Goal: Task Accomplishment & Management: Complete application form

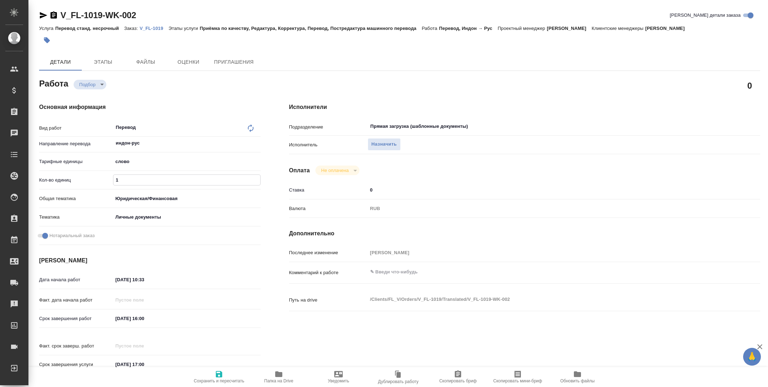
drag, startPoint x: 131, startPoint y: 181, endPoint x: 86, endPoint y: 180, distance: 44.8
click at [89, 181] on div "Кол-во единиц 1" at bounding box center [150, 180] width 222 height 12
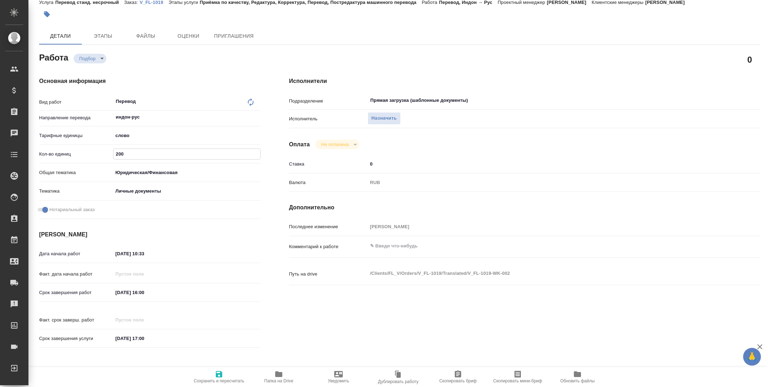
scroll to position [58, 0]
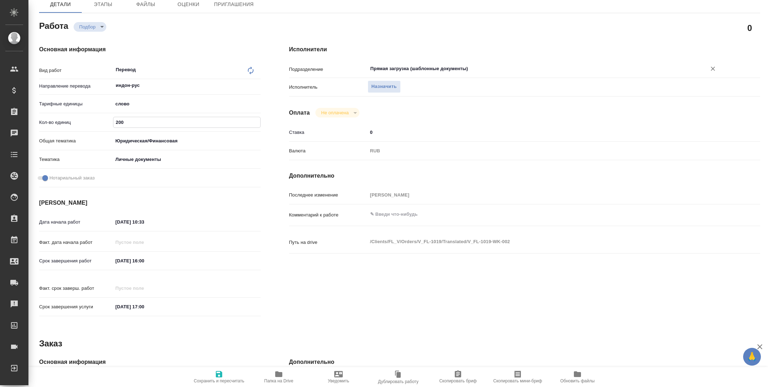
type input "200"
click at [394, 66] on input "Прямая загрузка (шаблонные документы)" at bounding box center [532, 68] width 325 height 9
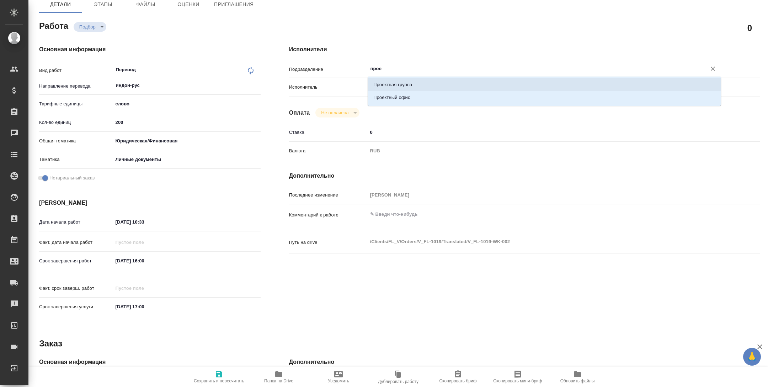
click at [424, 92] on li "Проектный офис" at bounding box center [545, 97] width 354 height 13
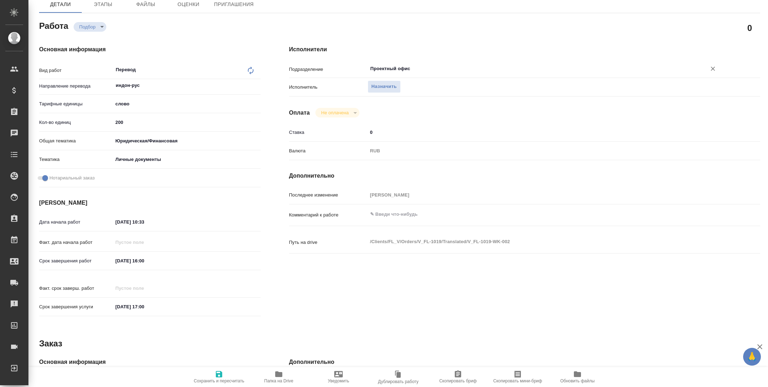
type input "Проектный офис"
click at [232, 258] on span "Сохранить и пересчитать" at bounding box center [219, 380] width 51 height 5
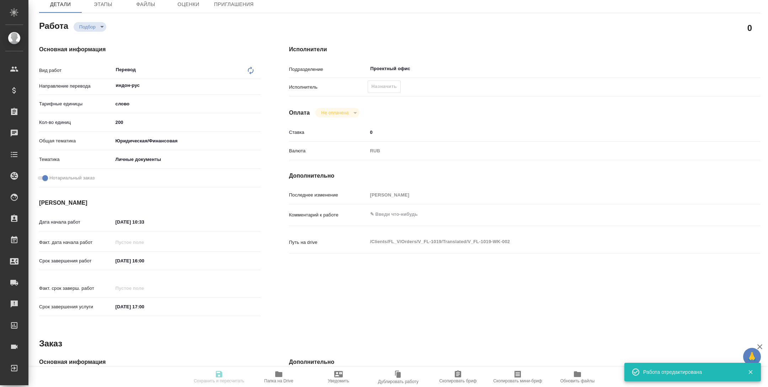
type input "recruiting"
type input "индон-рус"
type input "5a8b1489cc6b4906c91bfd90"
type input "200"
type input "yr-fn"
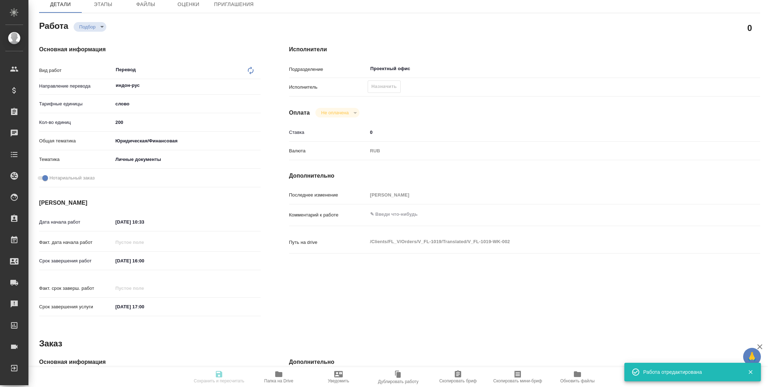
type input "5a8b8b956a9677013d343cfe"
checkbox input "true"
type input "13.10.2025 10:33"
type input "[DATE] 16:00"
type input "14.10.2025 17:00"
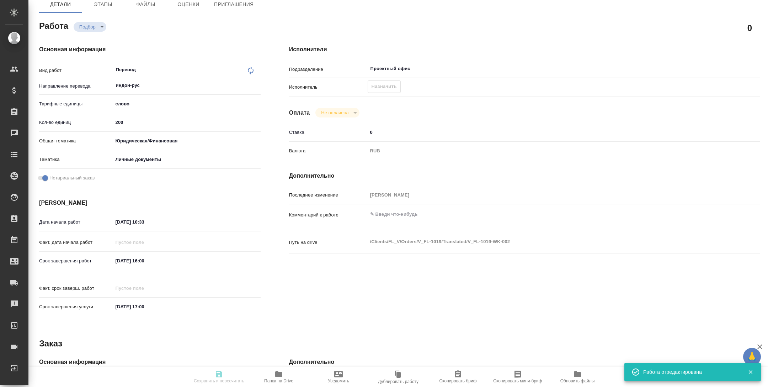
type input "Проектный офис"
type input "notPayed"
type input "0"
type input "RUB"
type input "[PERSON_NAME]"
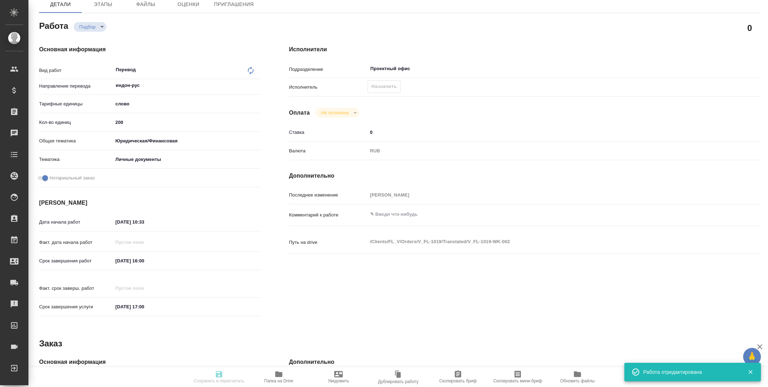
type input "V_FL-1019"
type input "Перевод станд. несрочный"
type input "Приёмка по качеству, Редактура, Корректура, Перевод, Постредактура машинного пе…"
type input "Богомолова Анастасия"
type input "/Clients/FL_V/Orders/V_FL-1019"
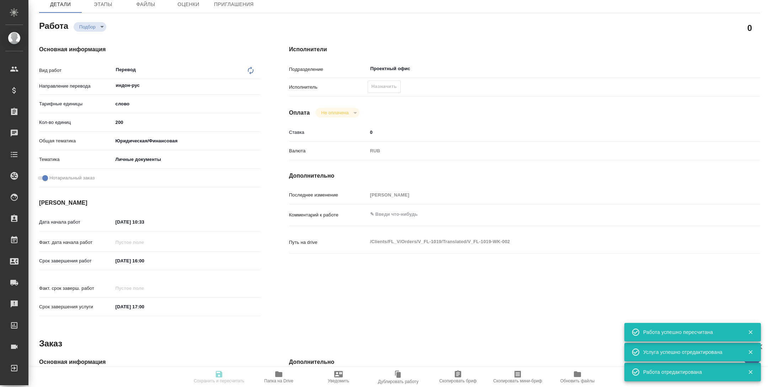
scroll to position [0, 0]
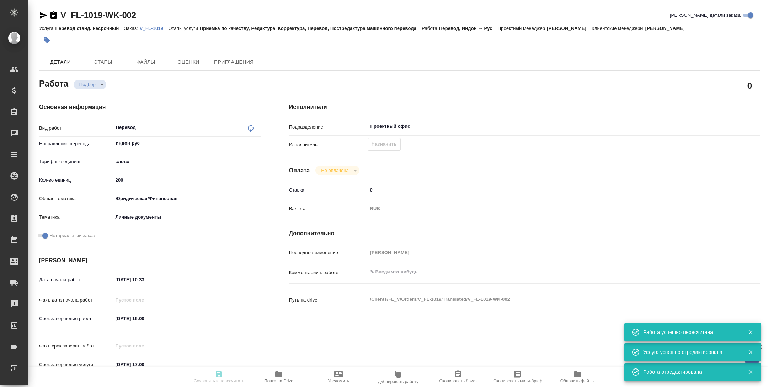
type input "recruiting"
type input "индон-рус"
type input "5a8b1489cc6b4906c91bfd90"
type input "200"
type input "yr-fn"
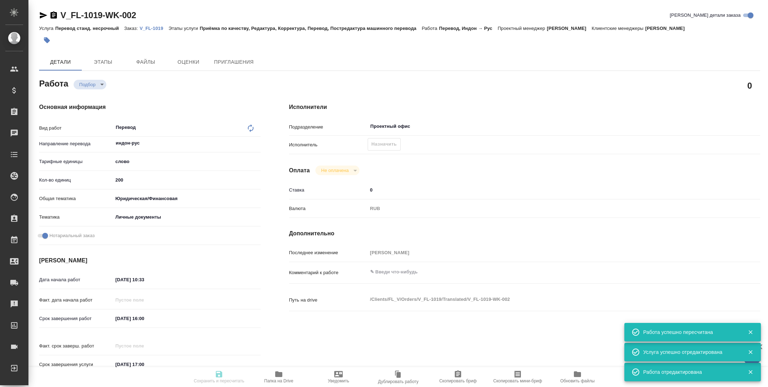
type input "5a8b8b956a9677013d343cfe"
checkbox input "true"
type input "13.10.2025 10:33"
type input "[DATE] 16:00"
type input "14.10.2025 17:00"
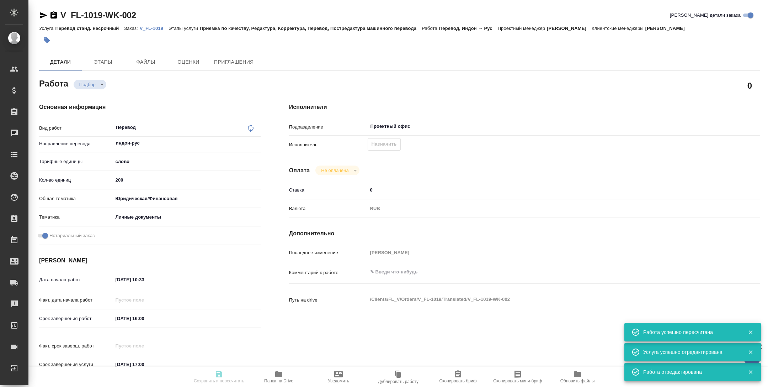
type input "Проектный офис"
type input "notPayed"
type input "0"
type input "RUB"
type input "[PERSON_NAME]"
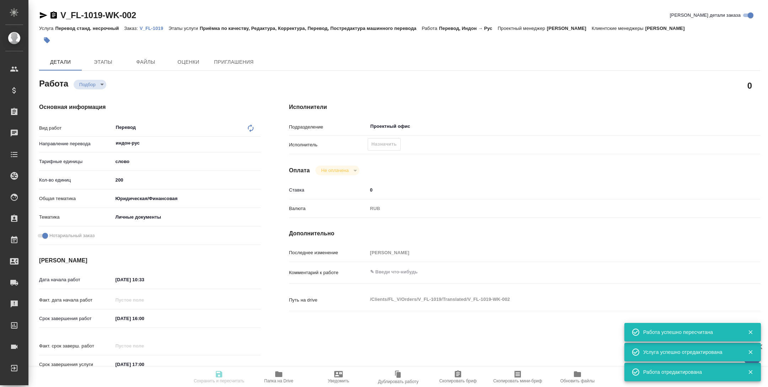
type input "V_FL-1019"
type input "Перевод станд. несрочный"
type input "Приёмка по качеству, Редактура, Корректура, Перевод, Постредактура машинного пе…"
type input "Богомолова Анастасия"
type input "/Clients/FL_V/Orders/V_FL-1019"
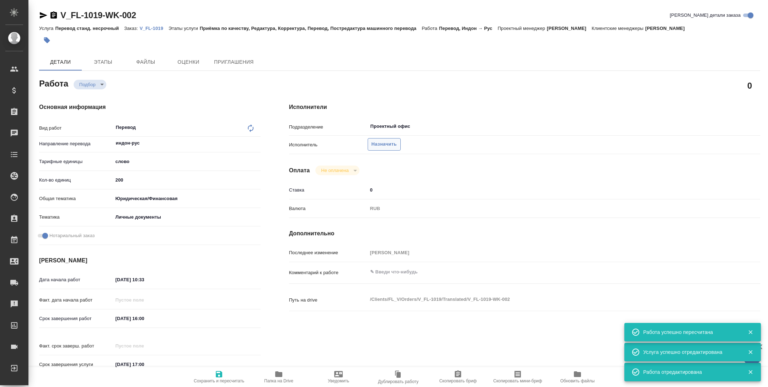
click at [385, 148] on span "Назначить" at bounding box center [384, 144] width 25 height 8
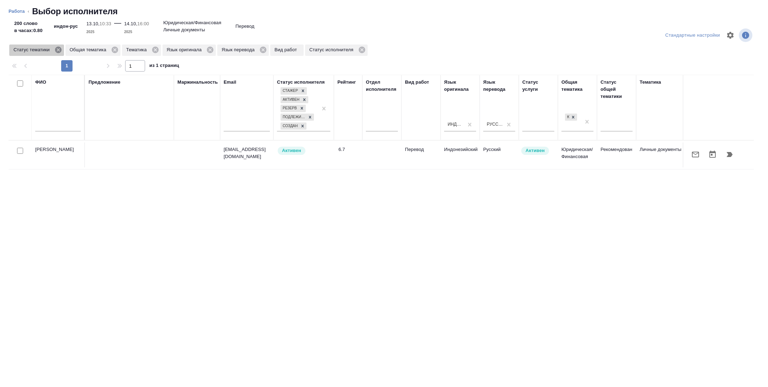
click at [59, 49] on icon at bounding box center [58, 50] width 8 height 8
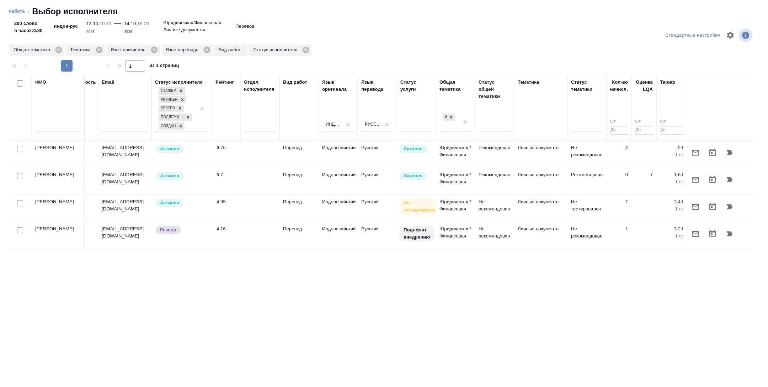
scroll to position [0, 287]
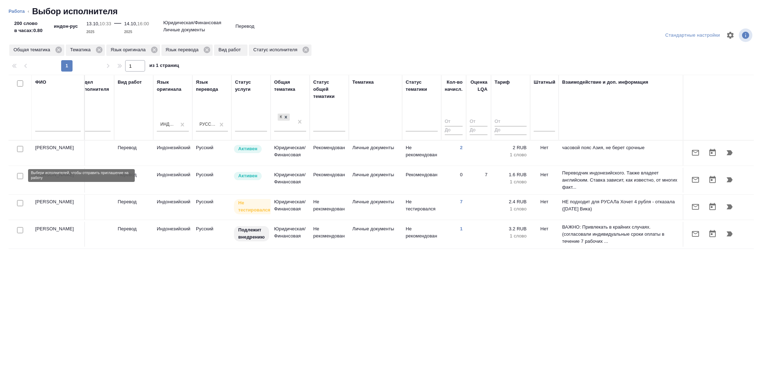
click at [20, 174] on input "checkbox" at bounding box center [20, 176] width 6 height 6
checkbox input "true"
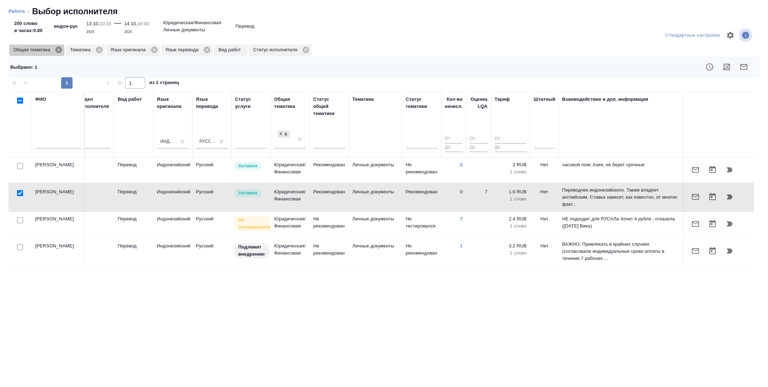
click at [61, 51] on icon at bounding box center [58, 50] width 6 height 6
click at [42, 47] on icon at bounding box center [43, 50] width 8 height 8
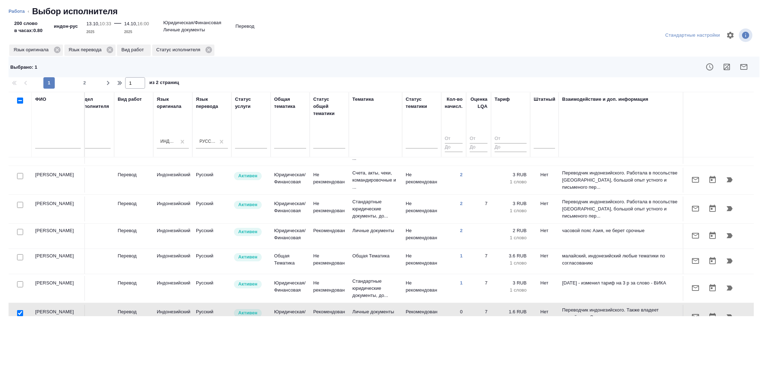
scroll to position [20, 287]
drag, startPoint x: 19, startPoint y: 175, endPoint x: 46, endPoint y: 238, distance: 68.2
click at [19, 175] on input "checkbox" at bounding box center [20, 176] width 6 height 6
checkbox input "true"
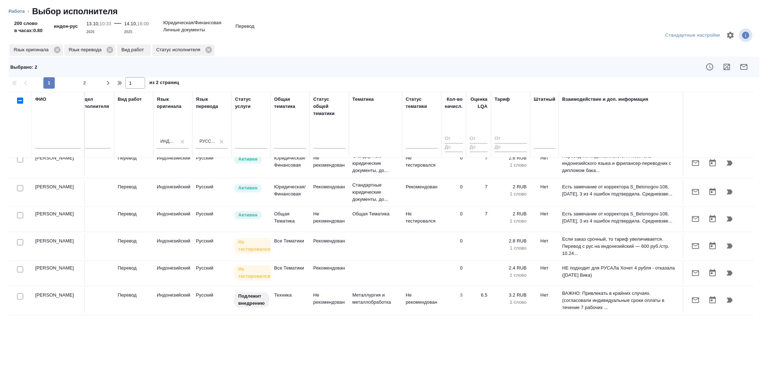
scroll to position [197, 287]
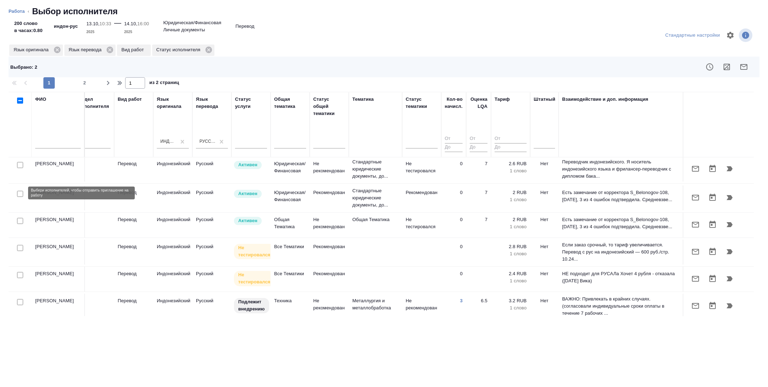
click at [21, 192] on input "checkbox" at bounding box center [20, 194] width 6 height 6
checkbox input "true"
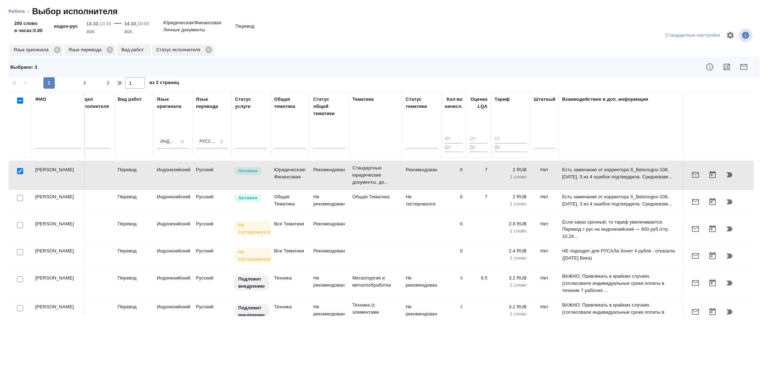
scroll to position [224, 287]
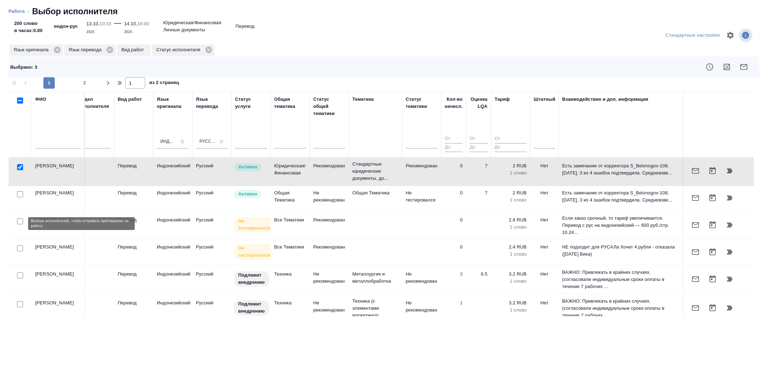
click at [21, 223] on input "checkbox" at bounding box center [20, 221] width 6 height 6
checkbox input "true"
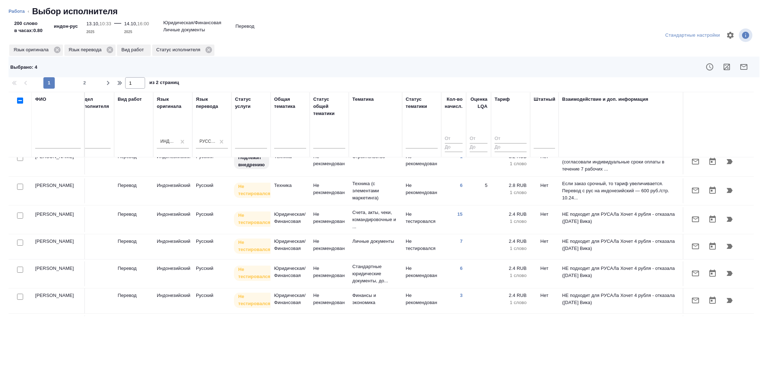
scroll to position [535, 287]
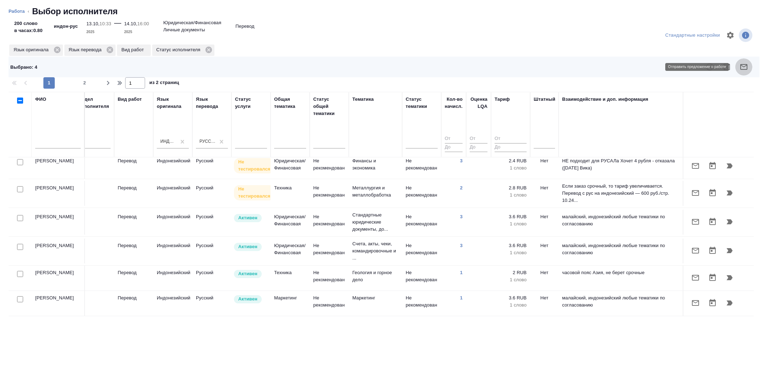
click at [512, 63] on button "button" at bounding box center [744, 66] width 17 height 17
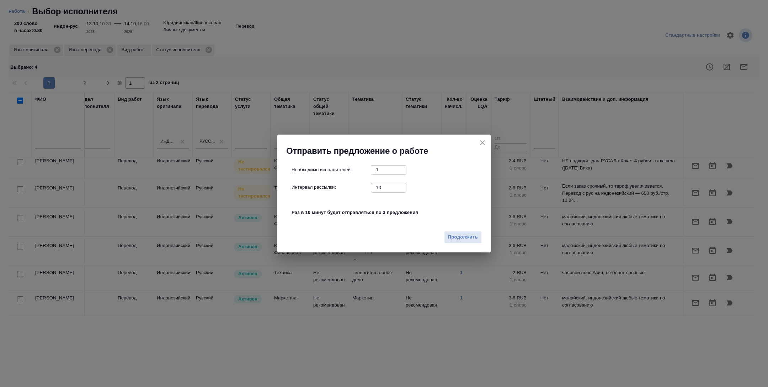
click at [384, 186] on input "10" at bounding box center [389, 187] width 36 height 9
type input "0"
click at [465, 241] on span "Продолжить" at bounding box center [463, 237] width 30 height 8
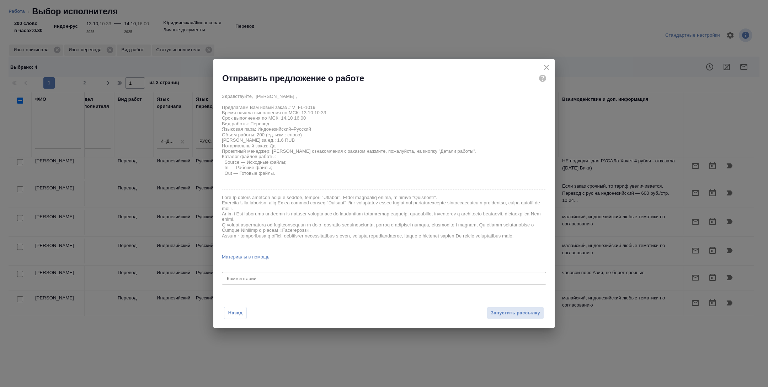
click at [377, 258] on div "x Комментарий" at bounding box center [384, 278] width 324 height 13
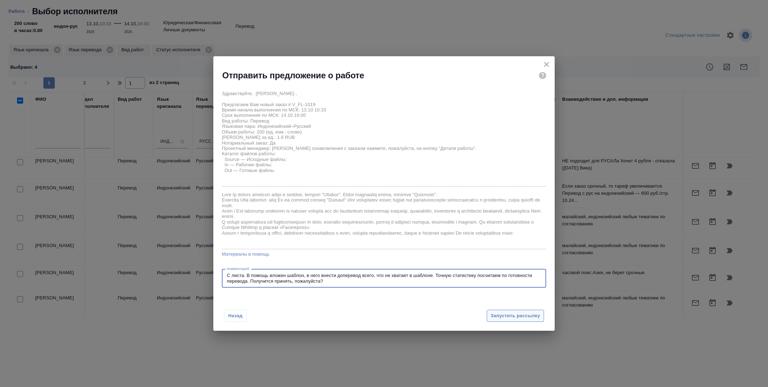
type textarea "С листа. В помощь вложен шаблон, в него внести доперевод всего, что не хватает …"
click at [512, 258] on span "Запустить рассылку" at bounding box center [515, 316] width 49 height 8
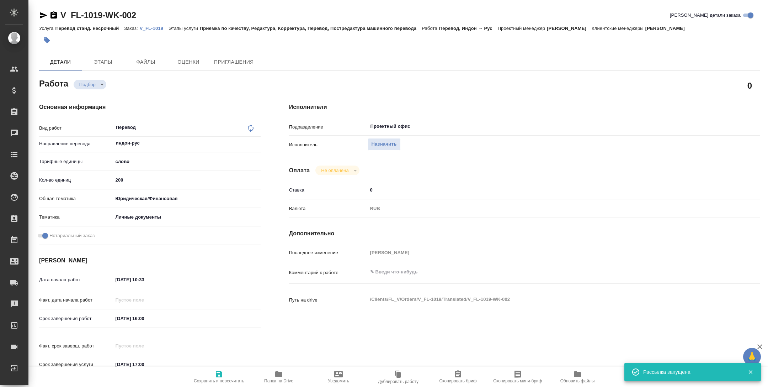
type input "recruiting"
type input "индон-рус"
type input "5a8b1489cc6b4906c91bfd90"
type input "200"
type input "yr-fn"
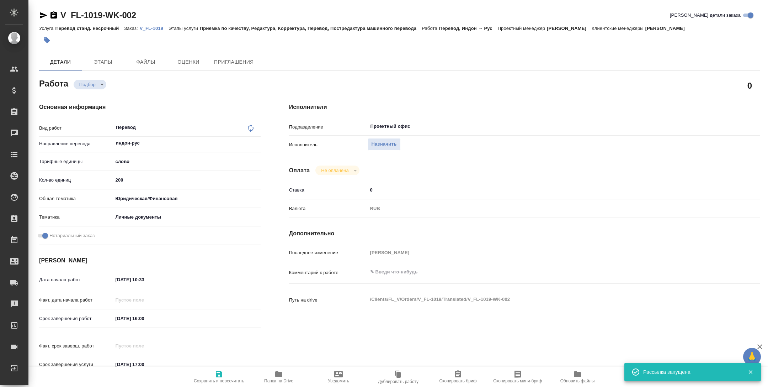
type input "5a8b8b956a9677013d343cfe"
checkbox input "true"
type input "13.10.2025 10:33"
type input "14.10.2025 16:00"
type input "14.10.2025 17:00"
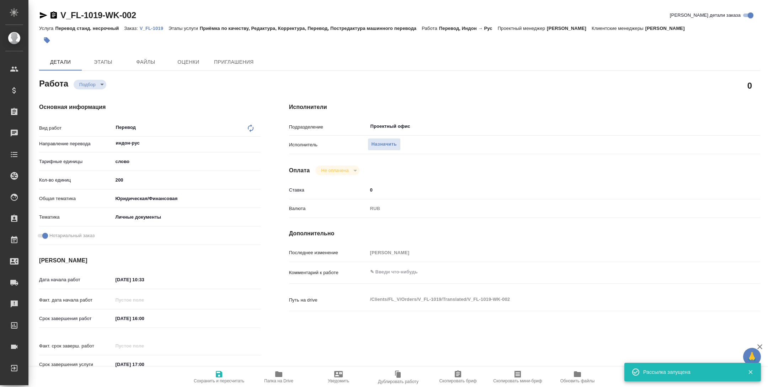
type input "Проектный офис"
type input "notPayed"
type input "0"
type input "RUB"
type input "[PERSON_NAME]"
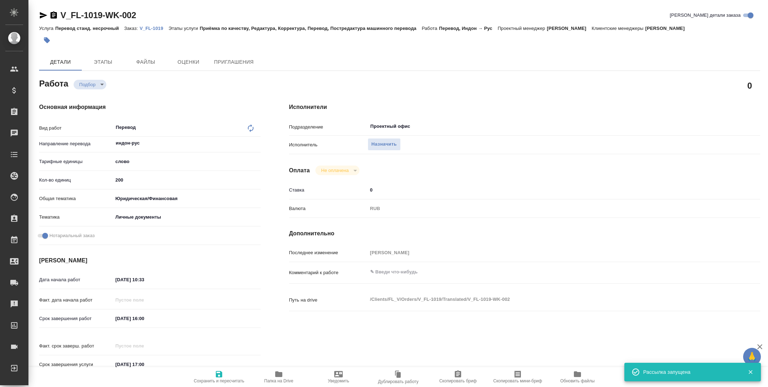
type input "V_FL-1019"
type input "Перевод станд. несрочный"
type input "Приёмка по качеству, Редактура, Корректура, Перевод, Постредактура машинного пе…"
type input "Богомолова Анастасия"
type input "/Clients/FL_V/Orders/V_FL-1019"
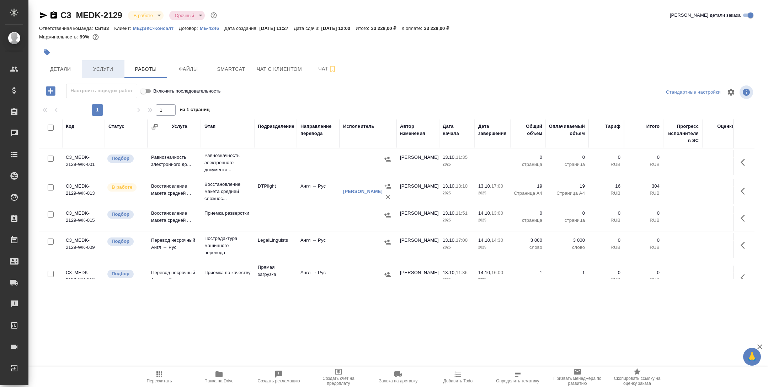
click at [106, 67] on span "Услуги" at bounding box center [103, 69] width 34 height 9
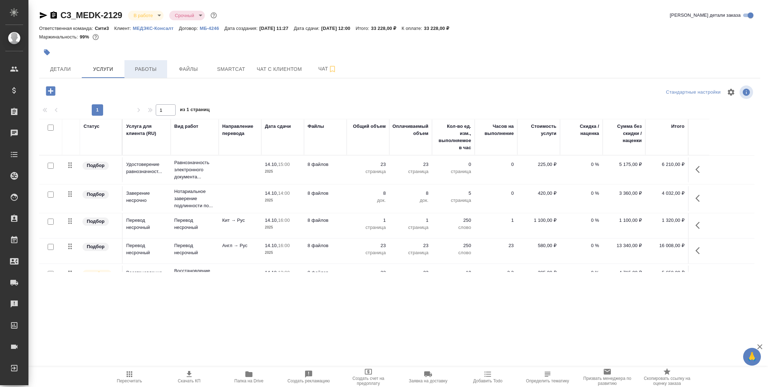
click at [144, 69] on span "Работы" at bounding box center [146, 69] width 34 height 9
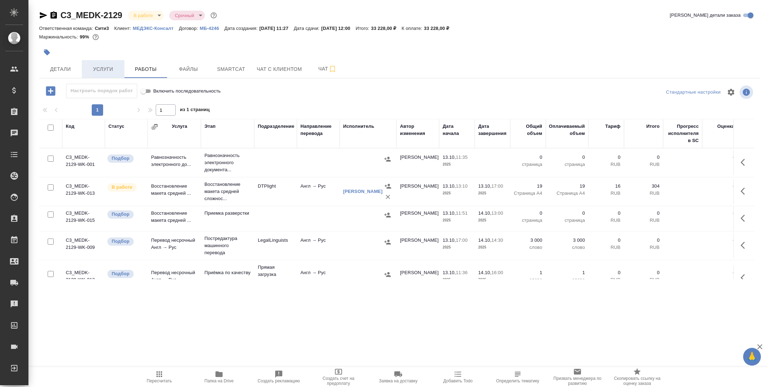
click at [100, 67] on span "Услуги" at bounding box center [103, 69] width 34 height 9
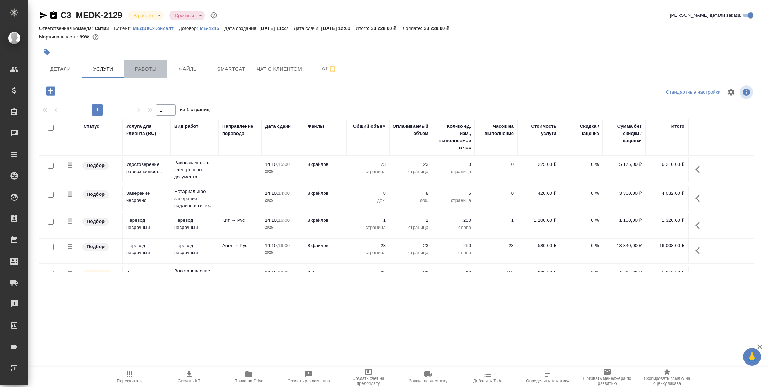
click at [147, 67] on span "Работы" at bounding box center [146, 69] width 34 height 9
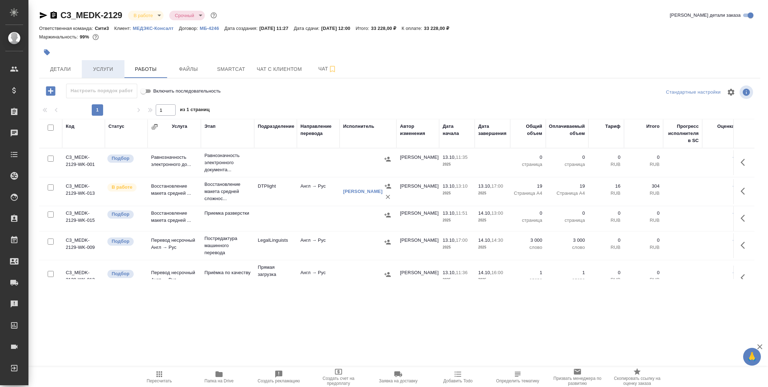
click at [113, 68] on span "Услуги" at bounding box center [103, 69] width 34 height 9
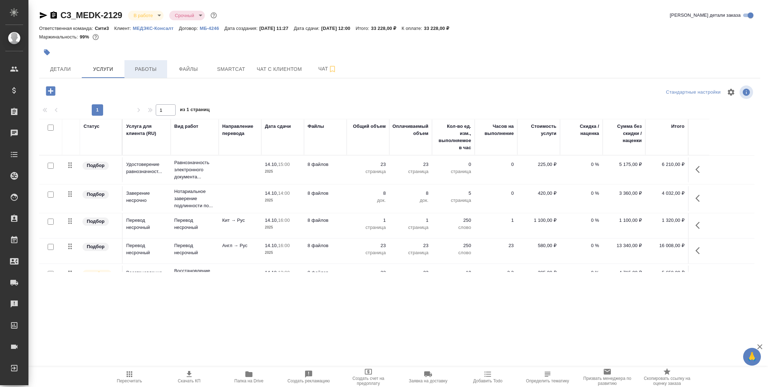
click at [145, 68] on span "Работы" at bounding box center [146, 69] width 34 height 9
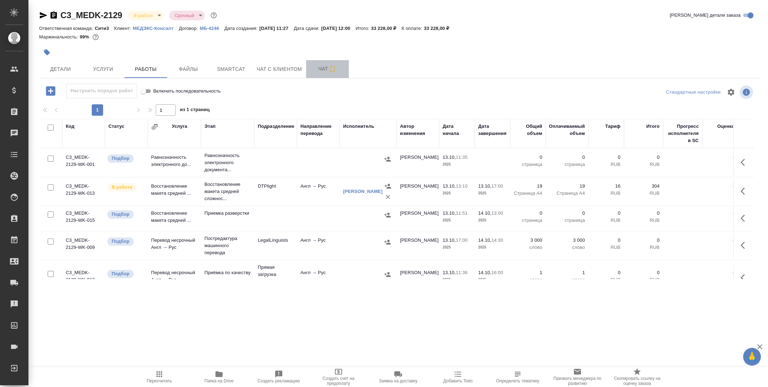
click at [321, 72] on span "Чат" at bounding box center [328, 68] width 34 height 9
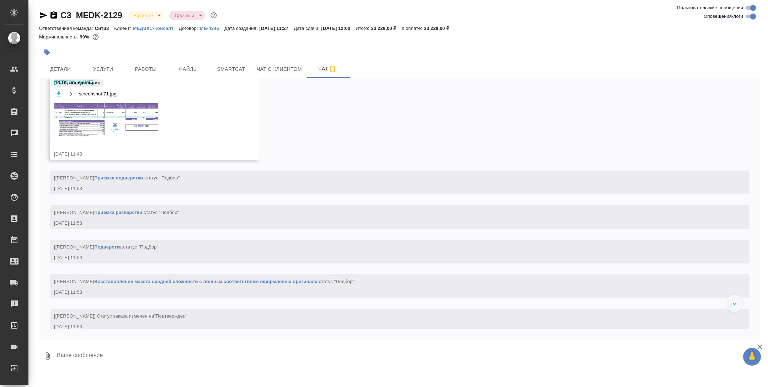
scroll to position [458, 0]
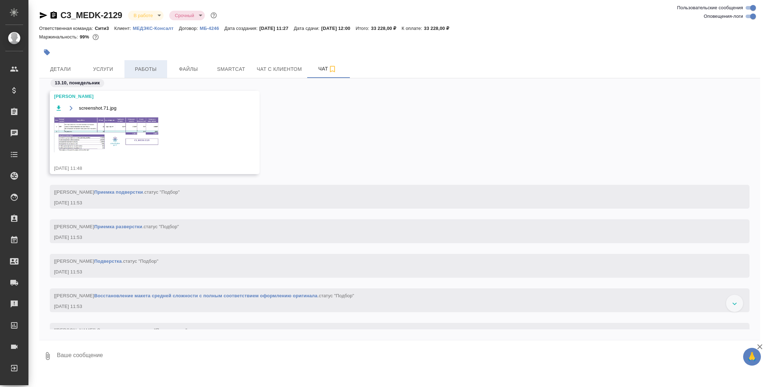
click at [157, 72] on span "Работы" at bounding box center [146, 69] width 34 height 9
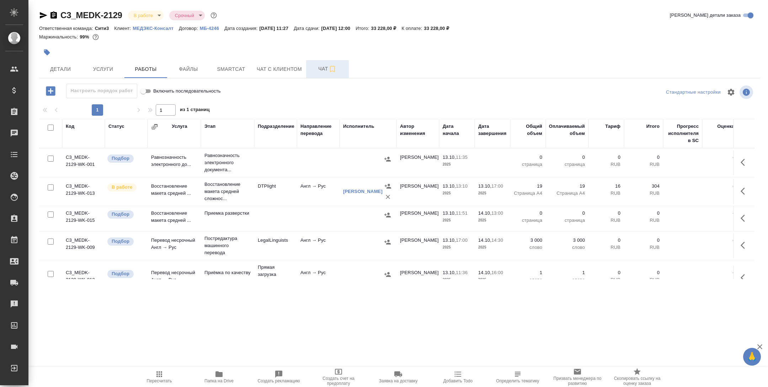
click at [323, 69] on span "Чат" at bounding box center [328, 68] width 34 height 9
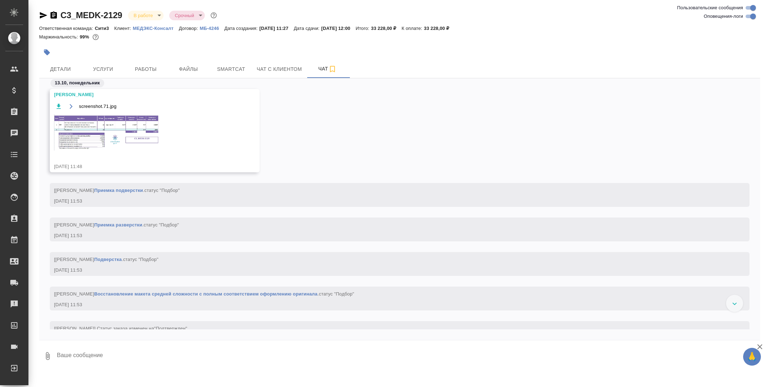
scroll to position [232, 0]
click at [129, 135] on img at bounding box center [107, 133] width 107 height 36
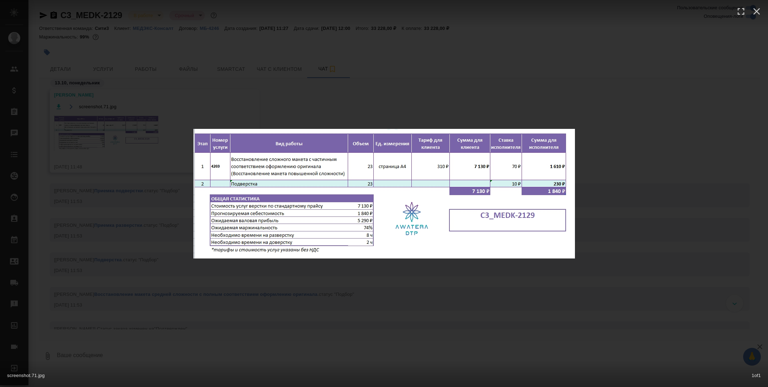
click at [271, 287] on div "screenshot.71.jpg 1 of 1" at bounding box center [384, 193] width 768 height 387
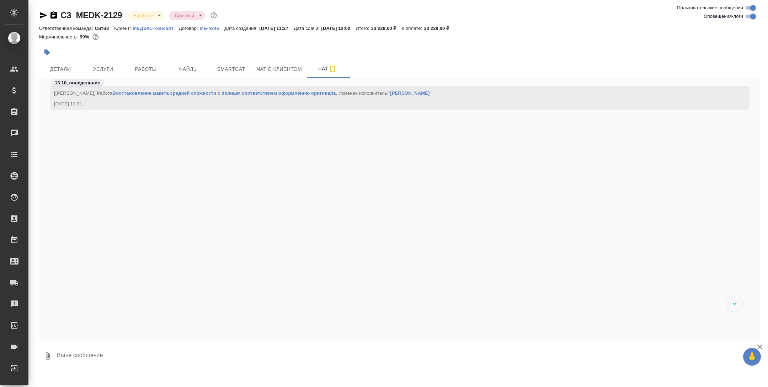
scroll to position [1053, 0]
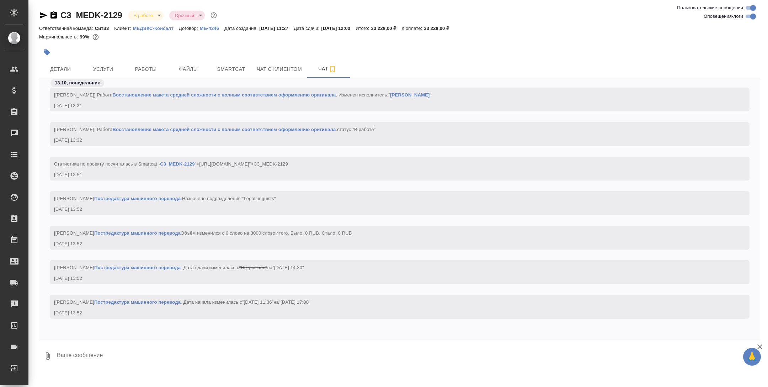
click at [177, 355] on textarea at bounding box center [408, 356] width 704 height 24
type textarea "2"
type textarea """
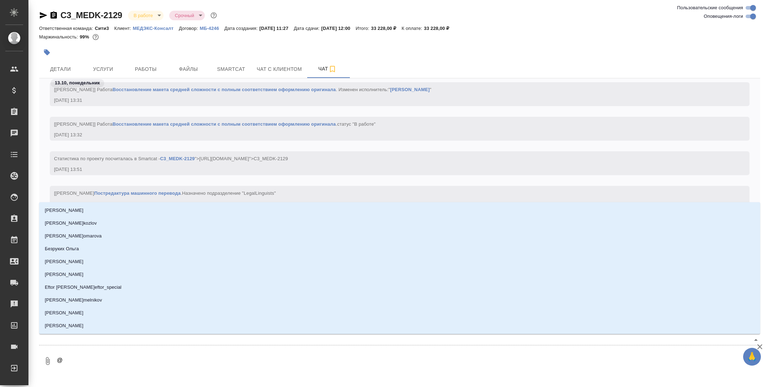
type textarea "@а"
type input "а"
type textarea "@ар"
type input "ар"
type textarea "@арс"
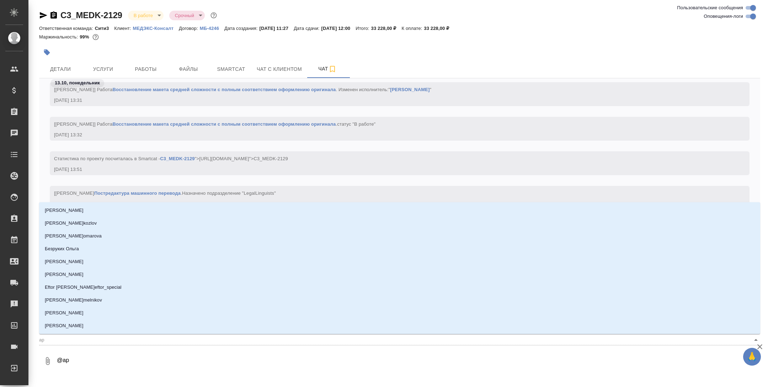
type input "арс"
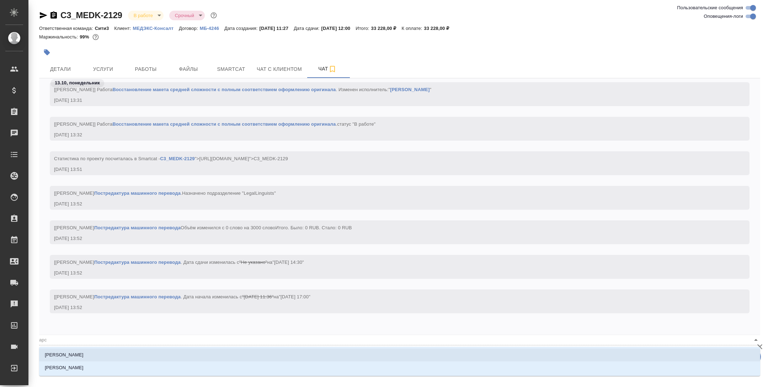
type textarea "@арсе"
type input "арсе"
click at [175, 352] on li "[PERSON_NAME]" at bounding box center [399, 354] width 721 height 13
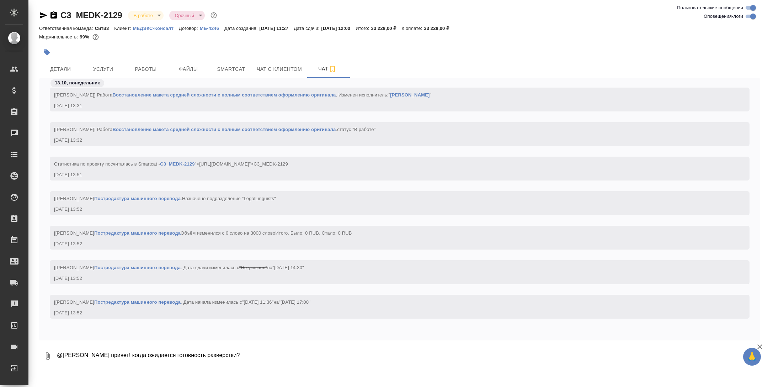
type textarea "@Арсеньева Вера привет! когда ожидается готовность разверстки?"
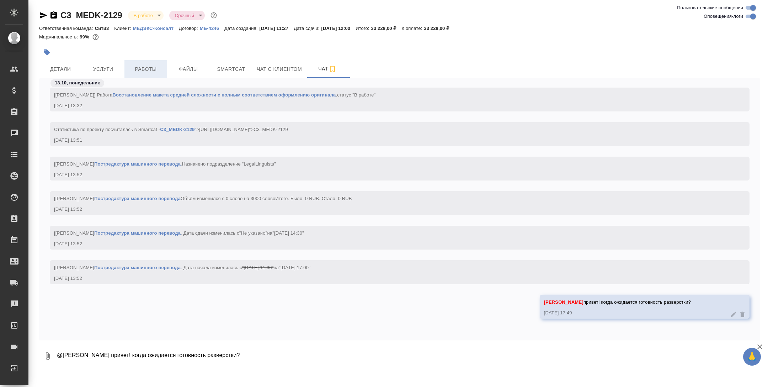
click at [145, 70] on span "Работы" at bounding box center [146, 69] width 34 height 9
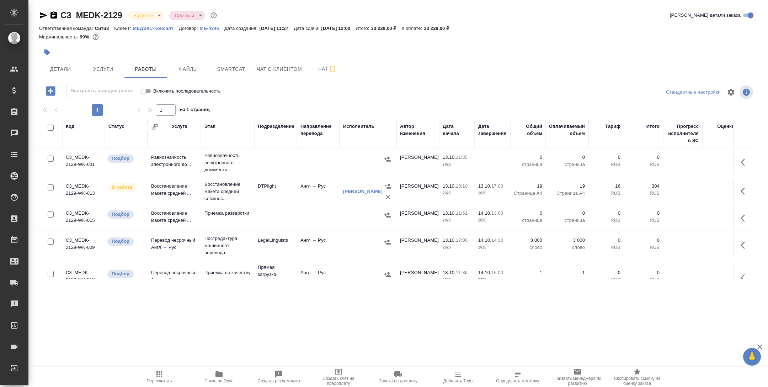
scroll to position [45, 0]
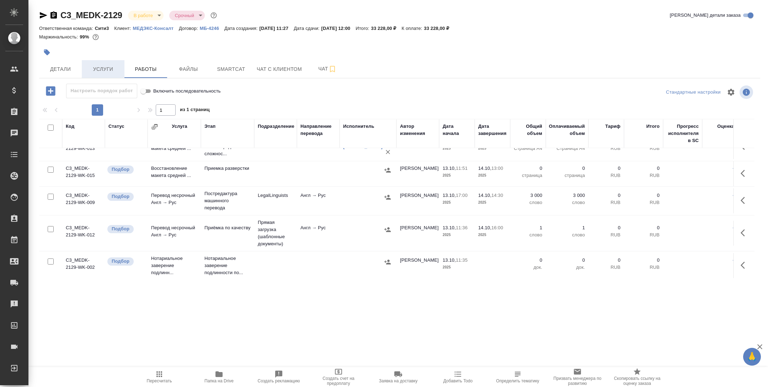
click at [112, 68] on span "Услуги" at bounding box center [103, 69] width 34 height 9
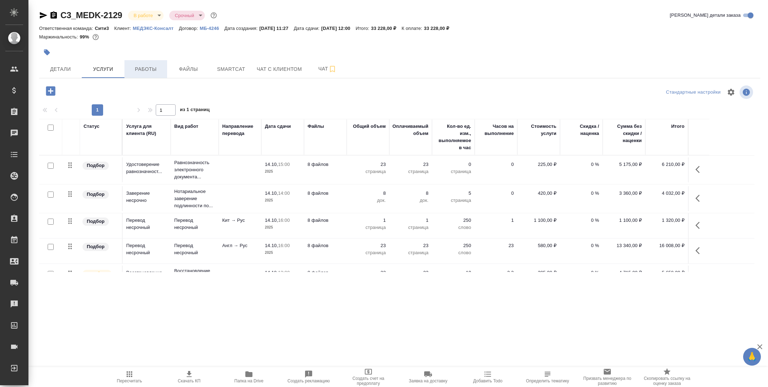
click at [152, 72] on span "Работы" at bounding box center [146, 69] width 34 height 9
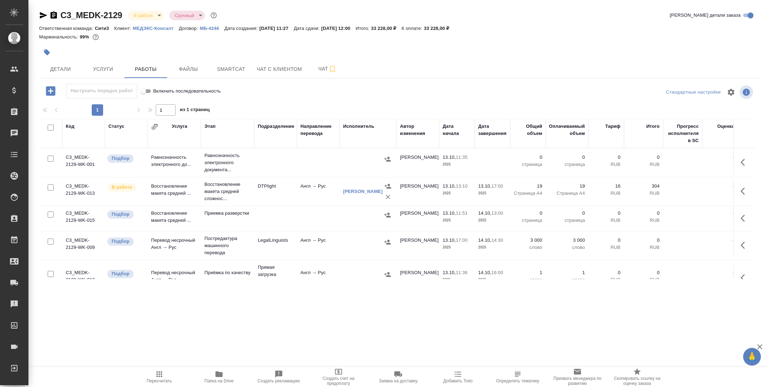
scroll to position [45, 0]
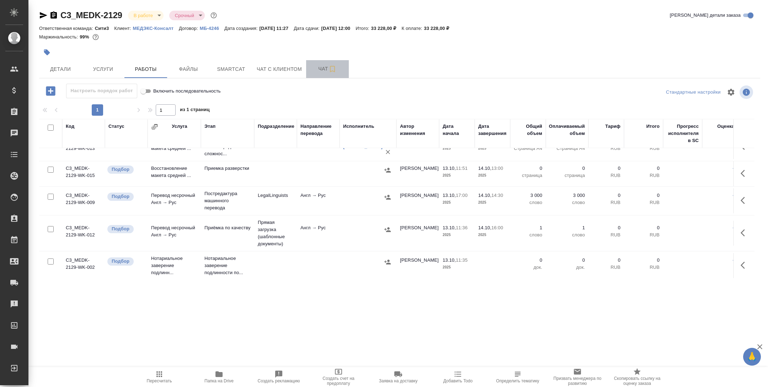
click at [317, 73] on span "Чат" at bounding box center [328, 68] width 34 height 9
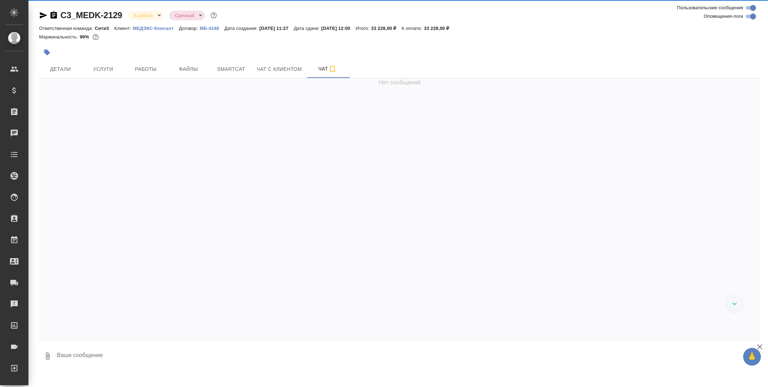
scroll to position [2422, 0]
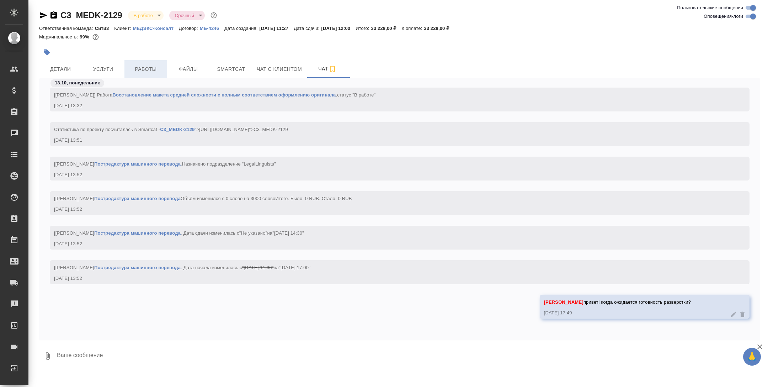
click at [147, 67] on span "Работы" at bounding box center [146, 69] width 34 height 9
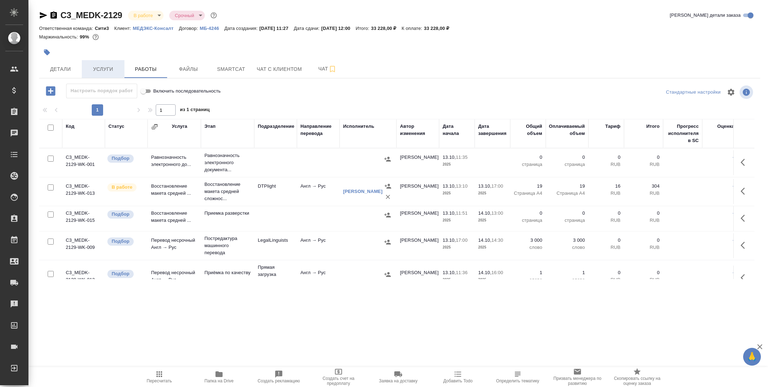
click at [112, 73] on span "Услуги" at bounding box center [103, 69] width 34 height 9
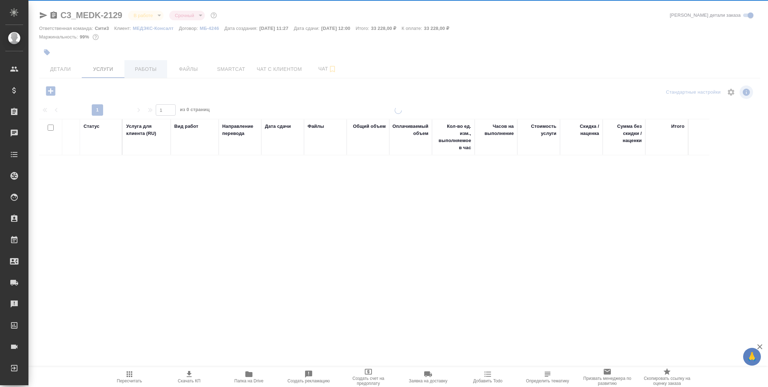
click at [148, 74] on button "Работы" at bounding box center [146, 69] width 43 height 18
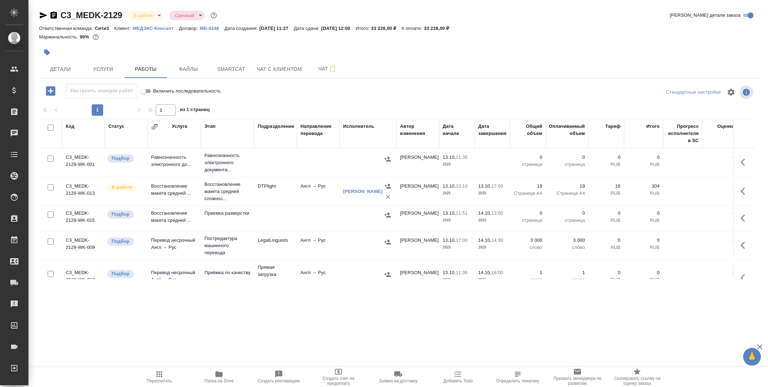
scroll to position [45, 0]
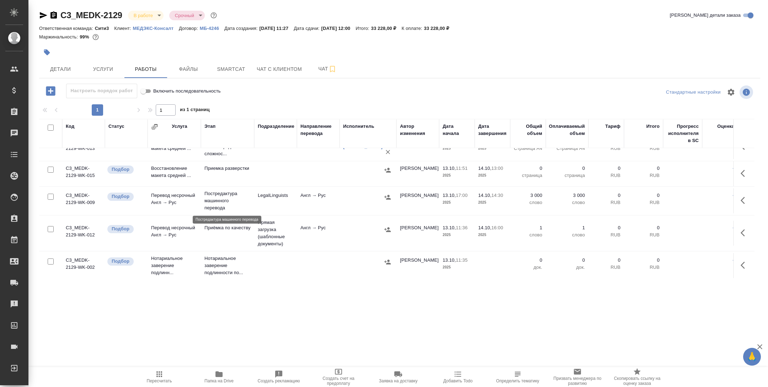
click at [234, 201] on p "Постредактура машинного перевода" at bounding box center [228, 200] width 46 height 21
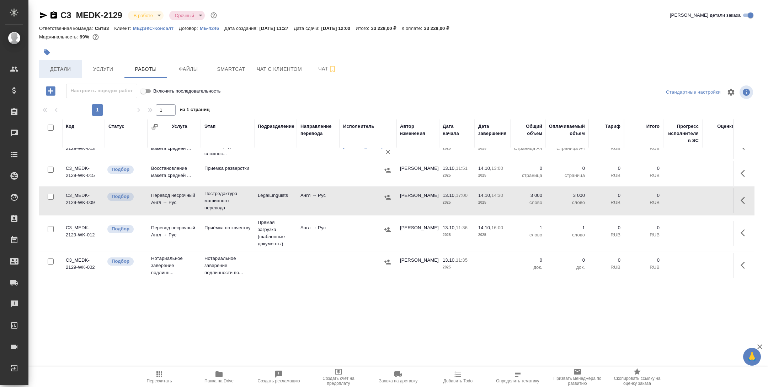
click at [62, 68] on span "Детали" at bounding box center [60, 69] width 34 height 9
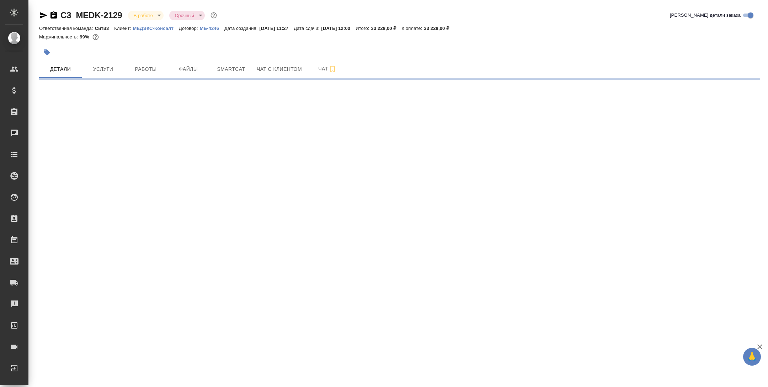
select select "RU"
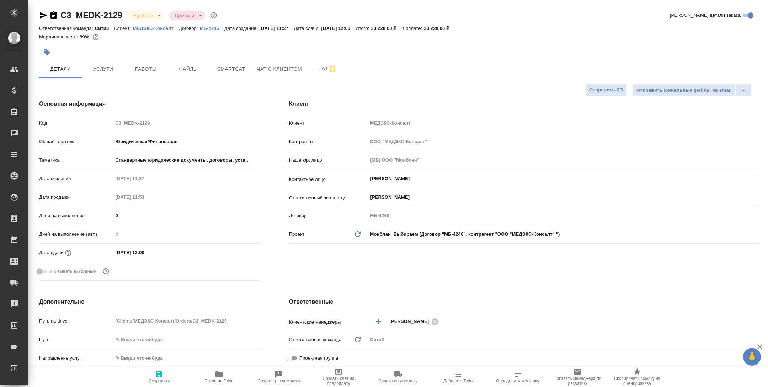
type textarea "x"
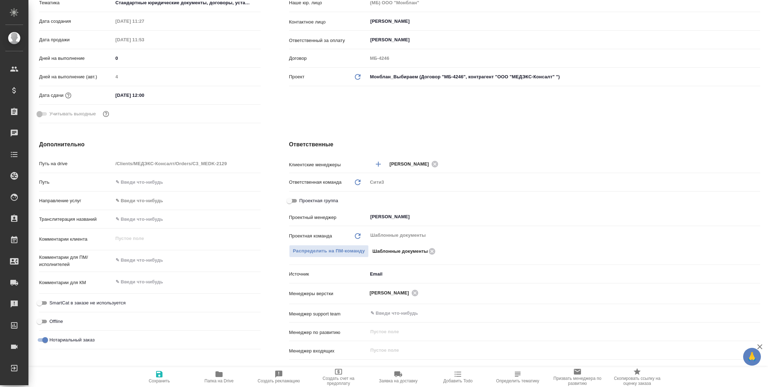
scroll to position [329, 0]
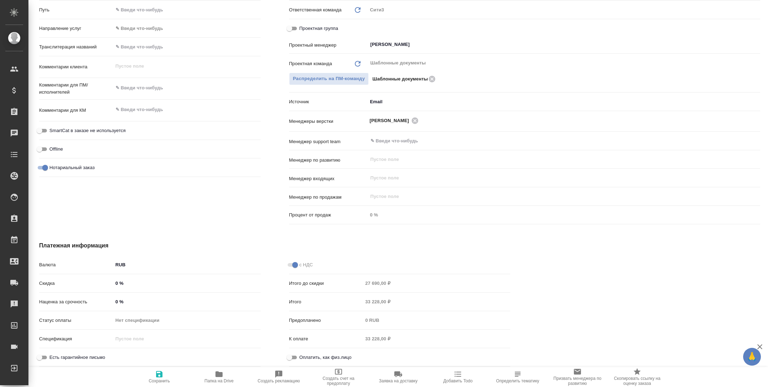
type textarea "x"
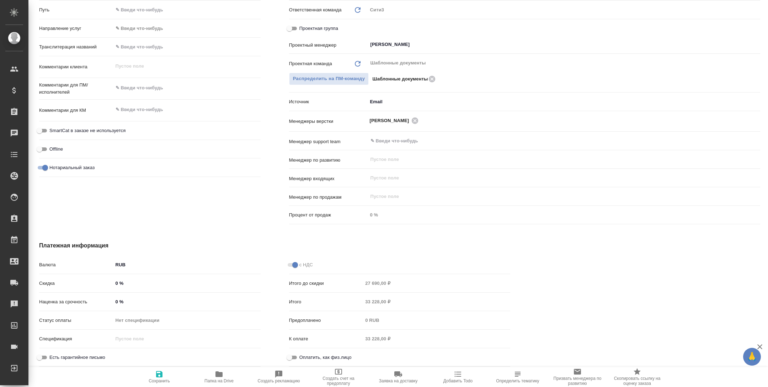
type textarea "x"
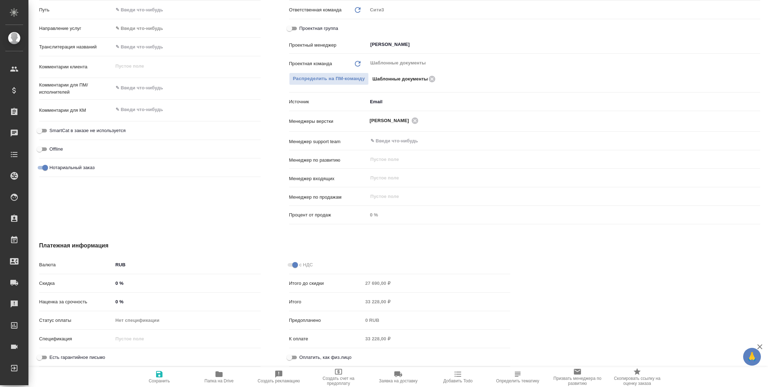
type textarea "x"
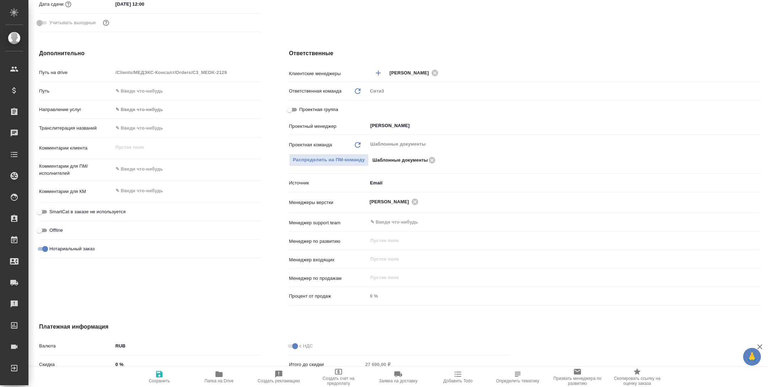
scroll to position [0, 0]
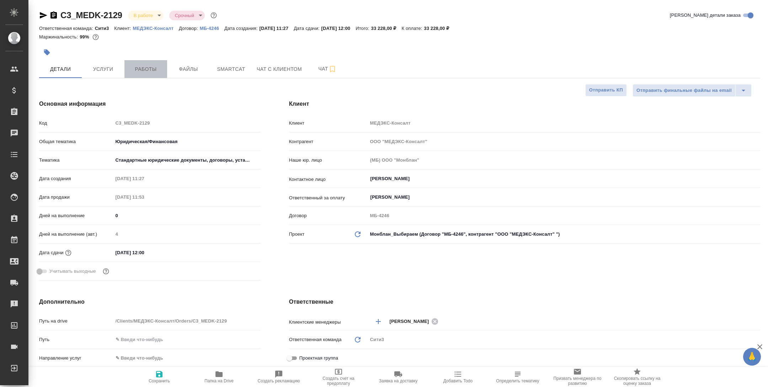
click at [155, 68] on span "Работы" at bounding box center [146, 69] width 34 height 9
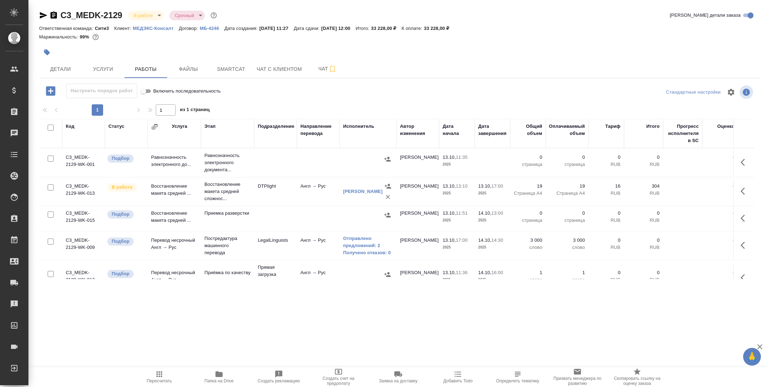
scroll to position [45, 0]
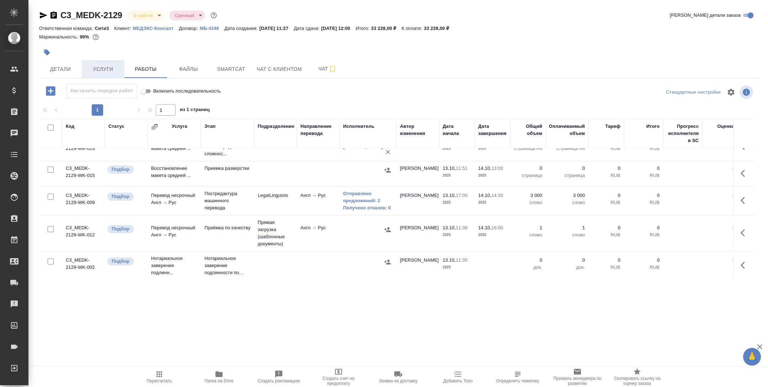
click at [100, 68] on span "Услуги" at bounding box center [103, 69] width 34 height 9
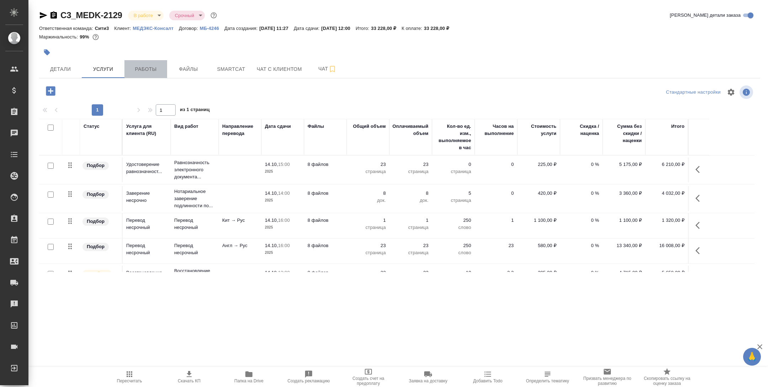
click at [154, 66] on span "Работы" at bounding box center [146, 69] width 34 height 9
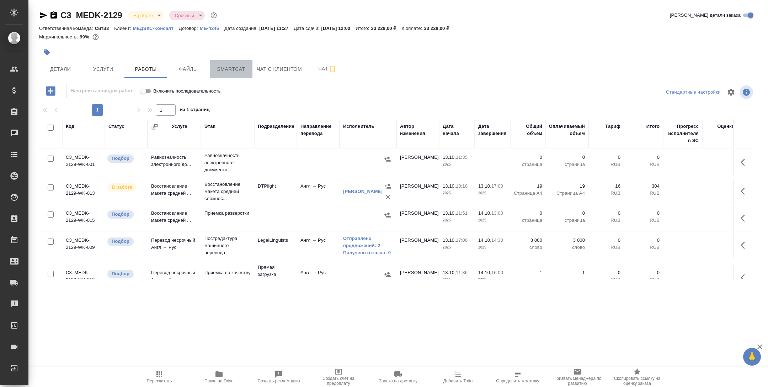
click at [238, 72] on span "Smartcat" at bounding box center [231, 69] width 34 height 9
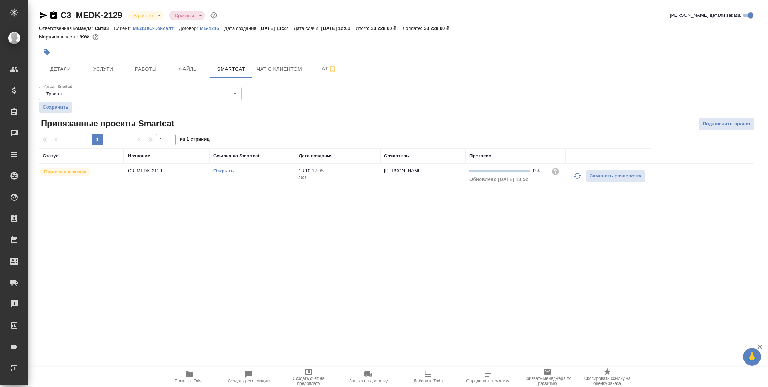
click at [223, 169] on link "Открыть" at bounding box center [223, 170] width 20 height 5
click at [134, 62] on button "Работы" at bounding box center [146, 69] width 43 height 18
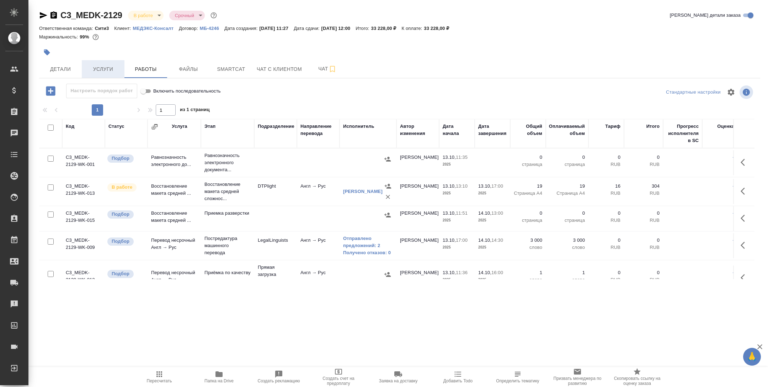
click at [109, 68] on span "Услуги" at bounding box center [103, 69] width 34 height 9
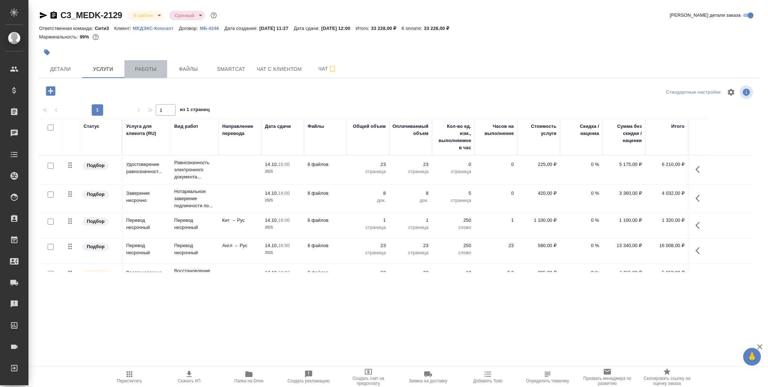
click at [152, 68] on span "Работы" at bounding box center [146, 69] width 34 height 9
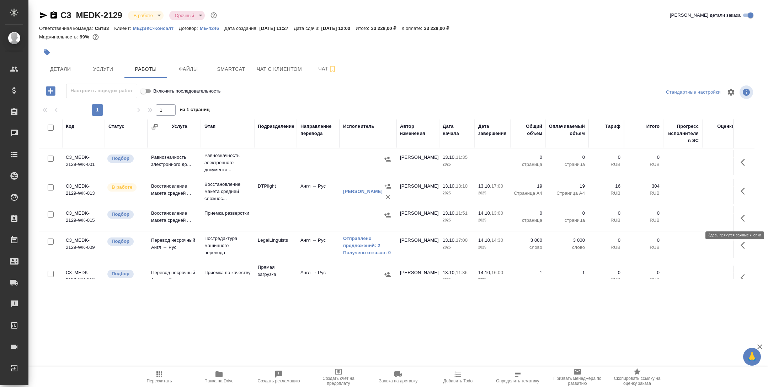
click at [750, 215] on button "button" at bounding box center [745, 218] width 17 height 17
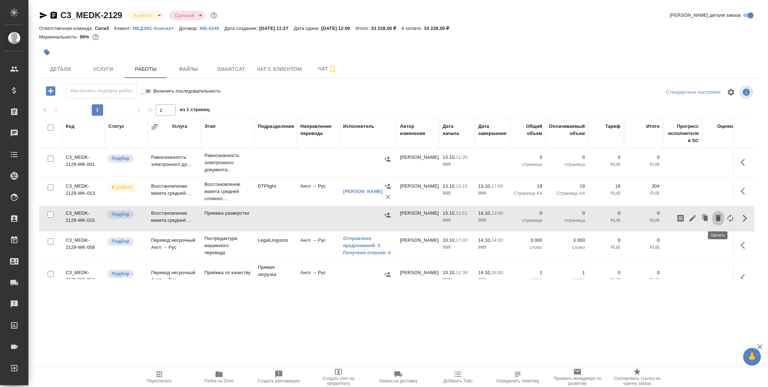
click at [719, 214] on icon "button" at bounding box center [718, 217] width 9 height 9
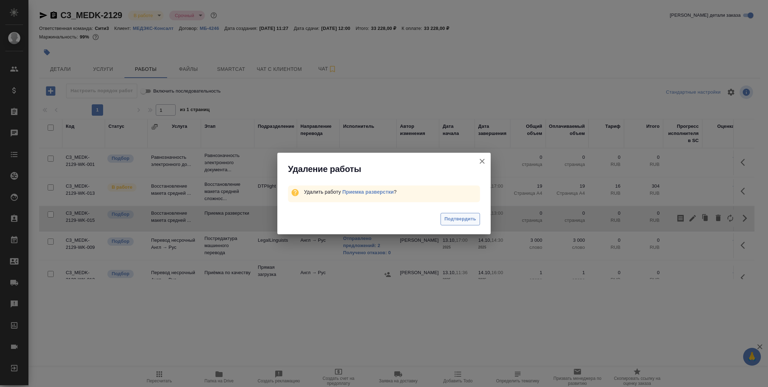
click at [472, 217] on span "Подтвердить" at bounding box center [461, 219] width 32 height 8
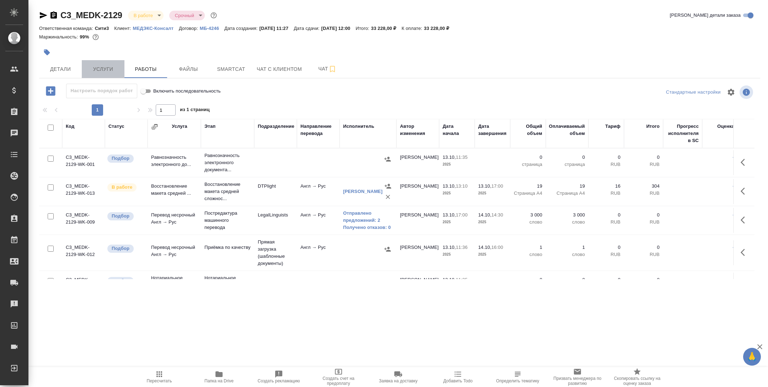
click at [114, 65] on span "Услуги" at bounding box center [103, 69] width 34 height 9
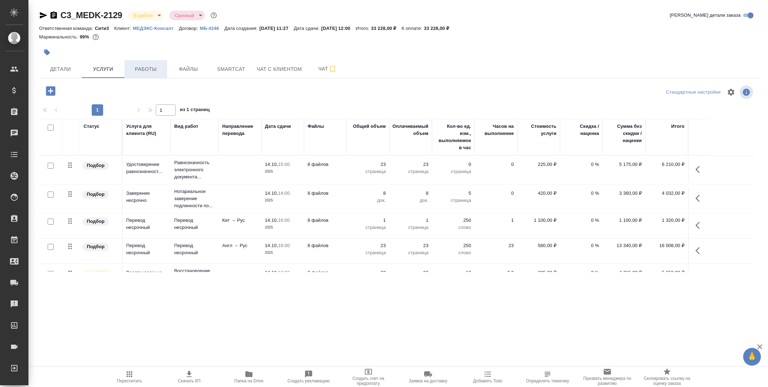
click at [145, 65] on span "Работы" at bounding box center [146, 69] width 34 height 9
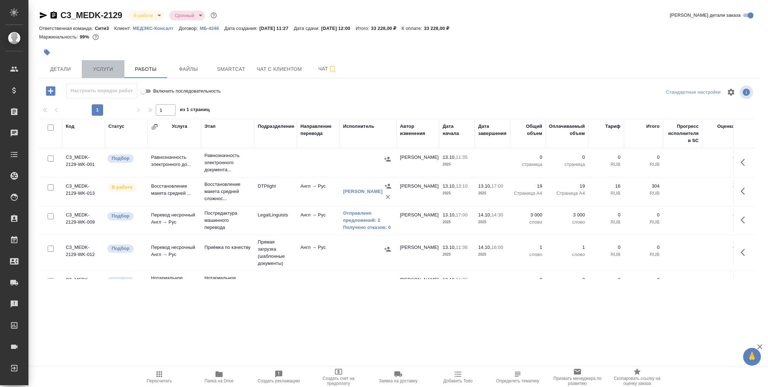
click at [105, 61] on button "Услуги" at bounding box center [103, 69] width 43 height 18
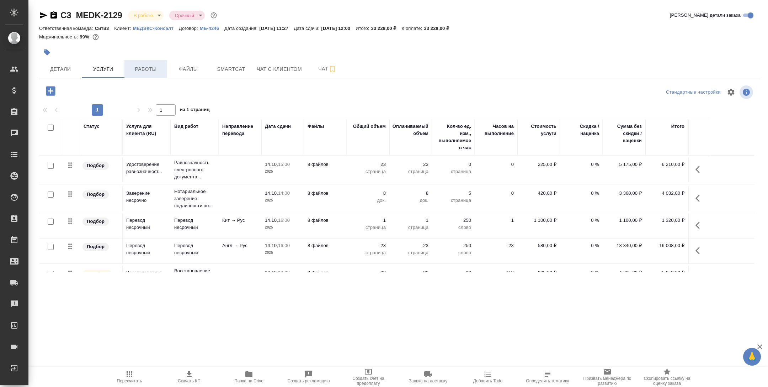
click at [160, 70] on span "Работы" at bounding box center [146, 69] width 34 height 9
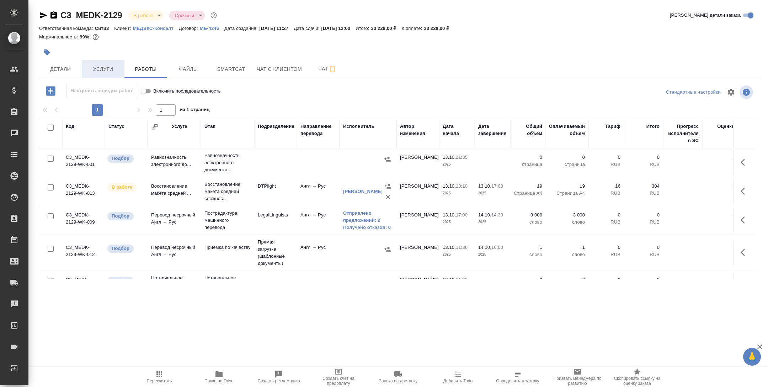
click at [109, 65] on span "Услуги" at bounding box center [103, 69] width 34 height 9
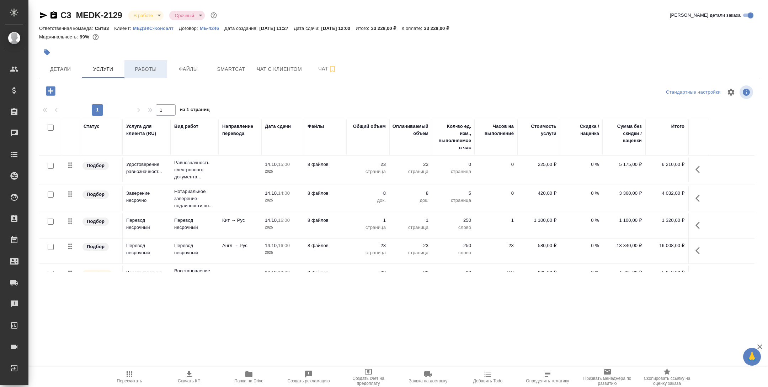
click at [148, 72] on span "Работы" at bounding box center [146, 69] width 34 height 9
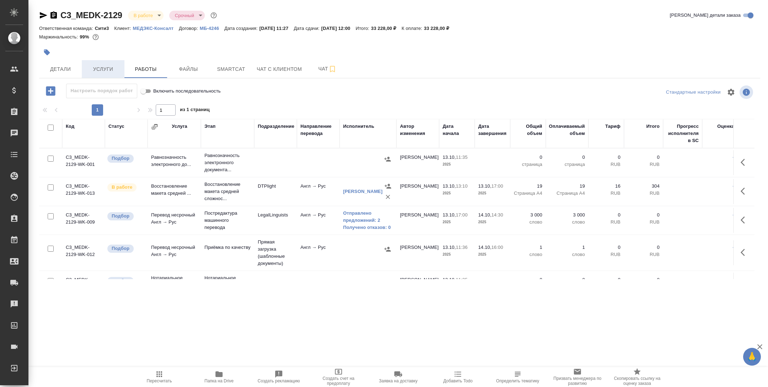
click at [102, 62] on button "Услуги" at bounding box center [103, 69] width 43 height 18
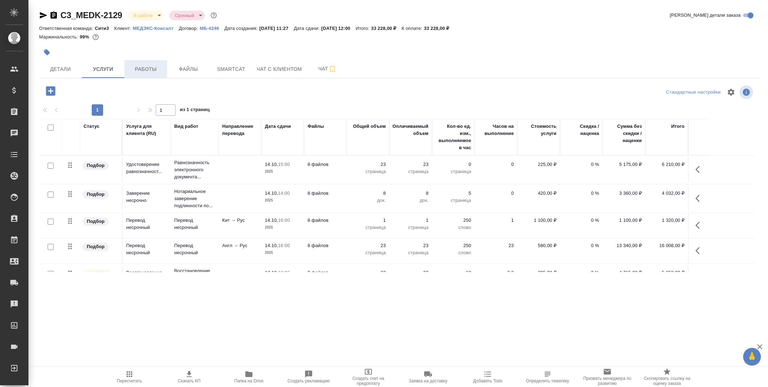
click at [148, 70] on span "Работы" at bounding box center [146, 69] width 34 height 9
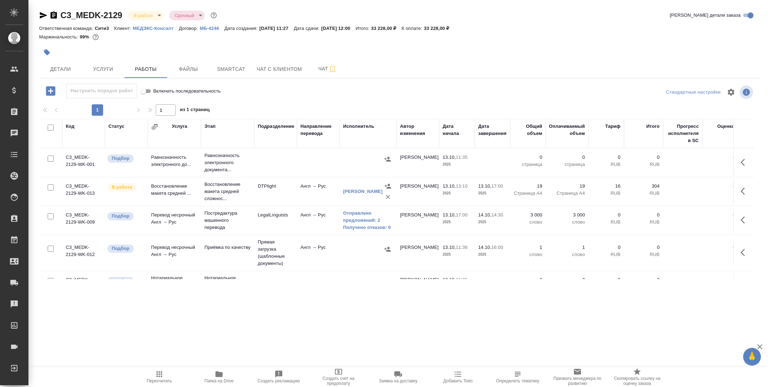
click at [265, 222] on td "LegalLinguists" at bounding box center [275, 220] width 43 height 25
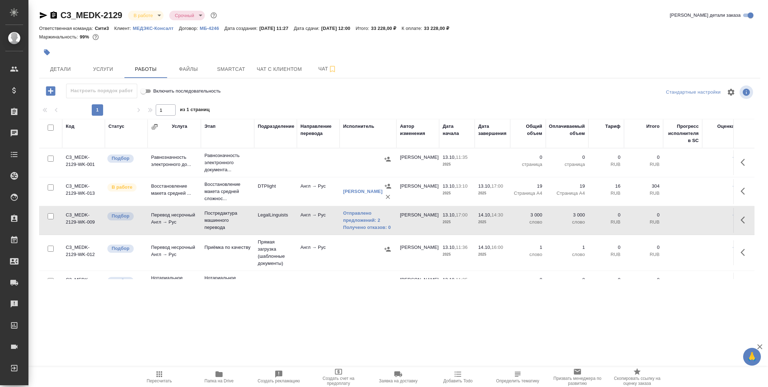
click at [265, 222] on td "LegalLinguists" at bounding box center [275, 220] width 43 height 25
click at [53, 73] on span "Детали" at bounding box center [60, 69] width 34 height 9
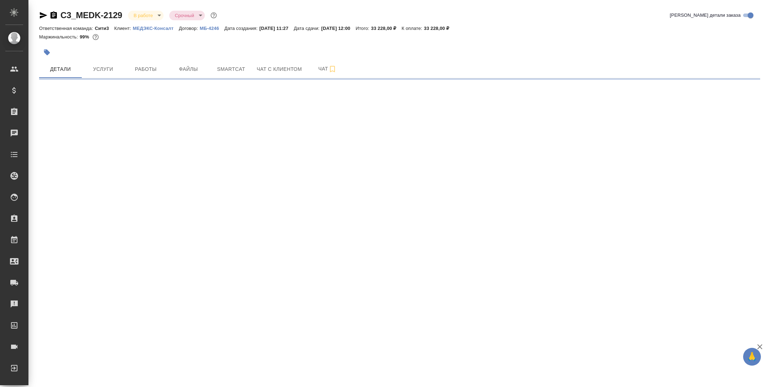
click at [42, 11] on icon "button" at bounding box center [43, 15] width 9 height 9
select select "RU"
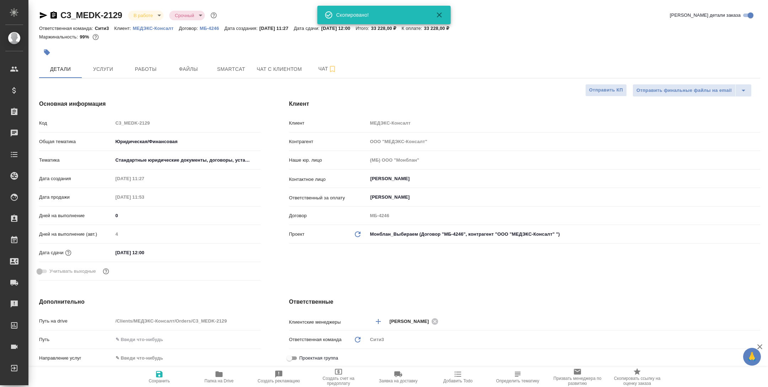
scroll to position [180, 0]
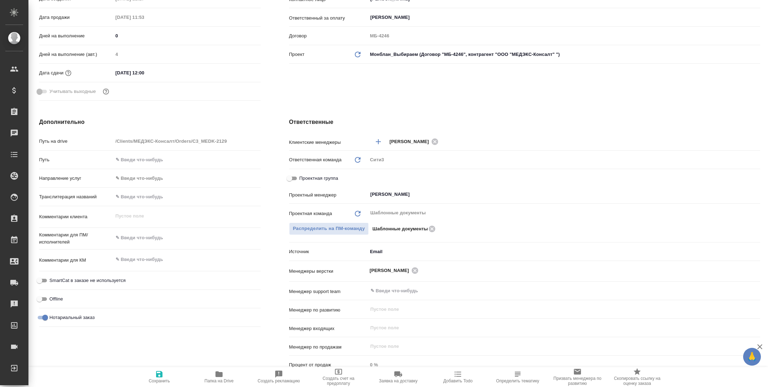
type textarea "x"
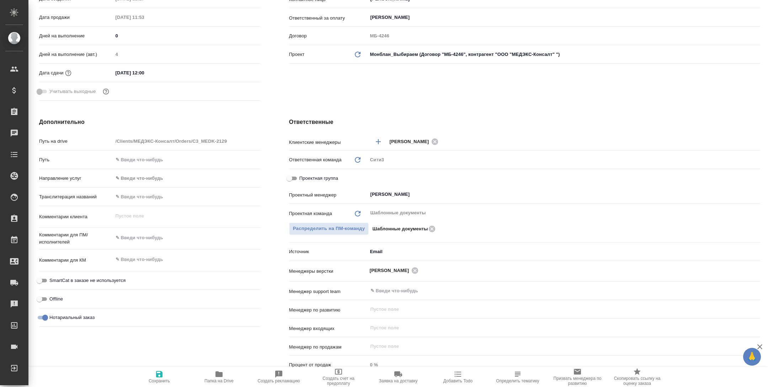
type textarea "x"
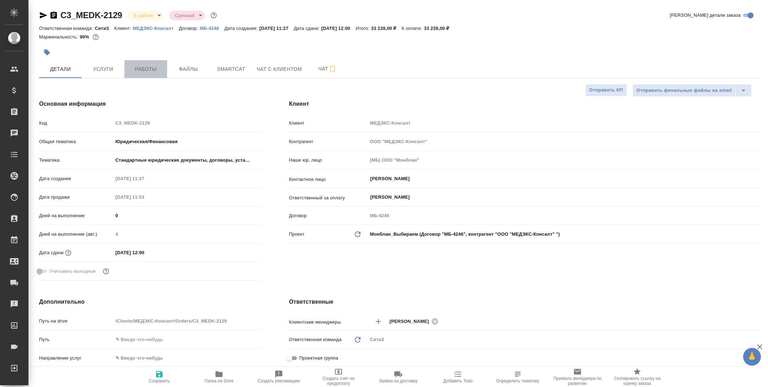
click at [144, 72] on span "Работы" at bounding box center [146, 69] width 34 height 9
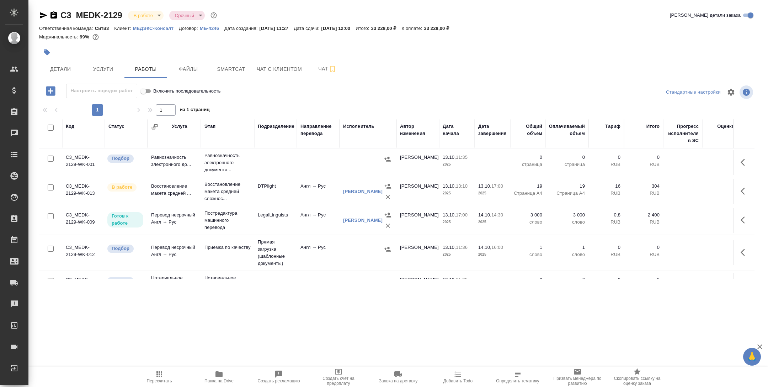
scroll to position [20, 0]
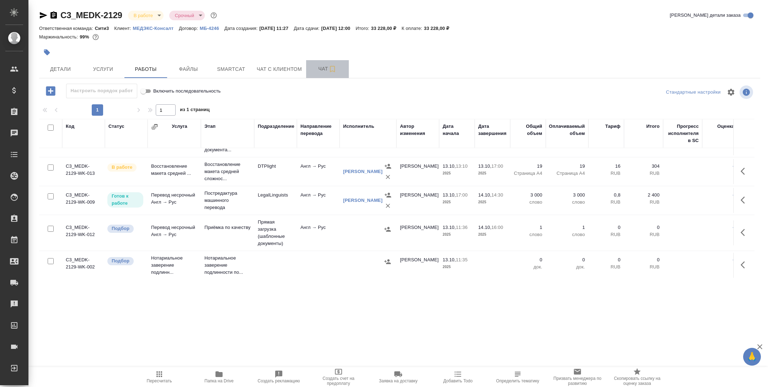
click at [322, 67] on span "Чат" at bounding box center [328, 68] width 34 height 9
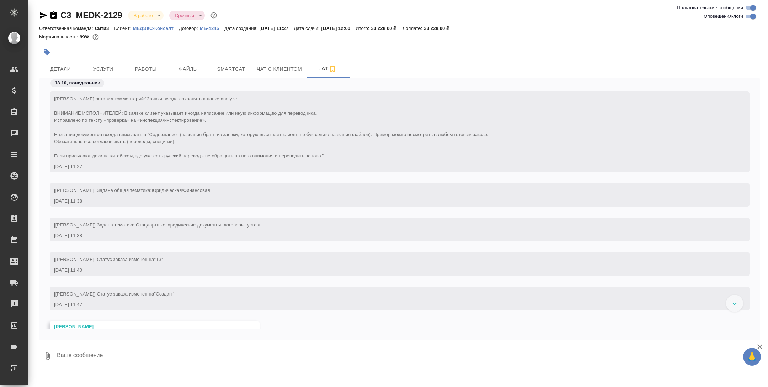
scroll to position [207, 0]
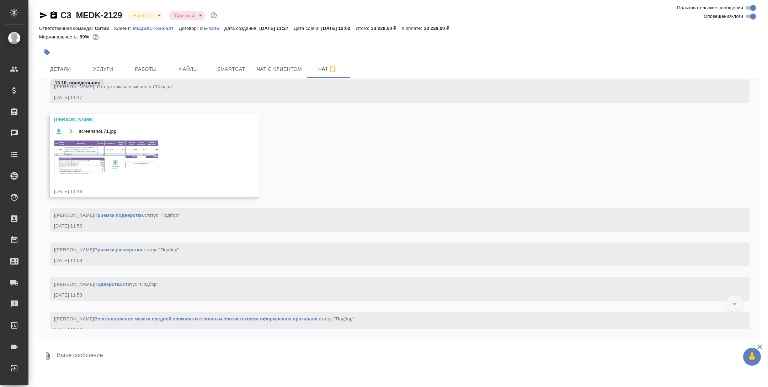
click at [128, 152] on img at bounding box center [107, 157] width 107 height 36
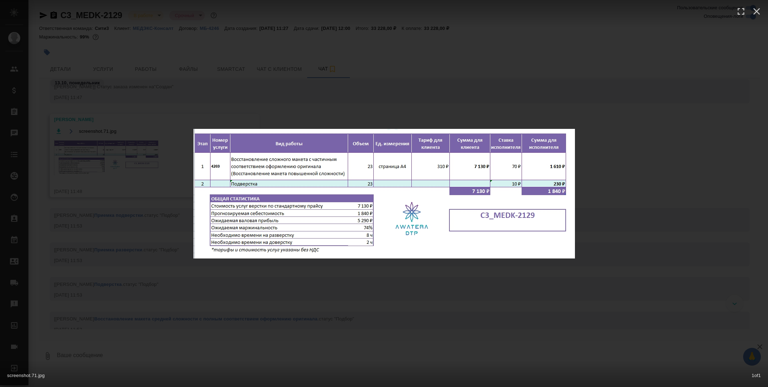
click at [238, 307] on div "screenshot.71.jpg 1 of 1" at bounding box center [384, 193] width 768 height 387
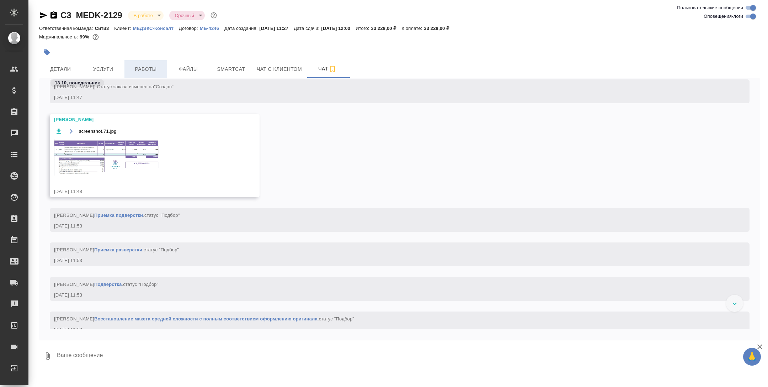
click at [138, 71] on span "Работы" at bounding box center [146, 69] width 34 height 9
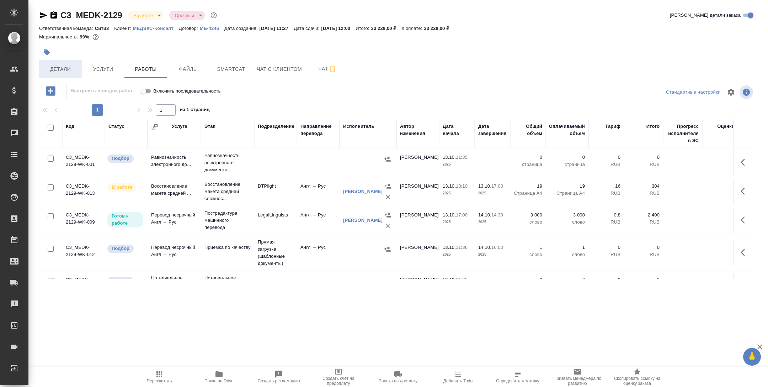
click at [58, 68] on span "Детали" at bounding box center [60, 69] width 34 height 9
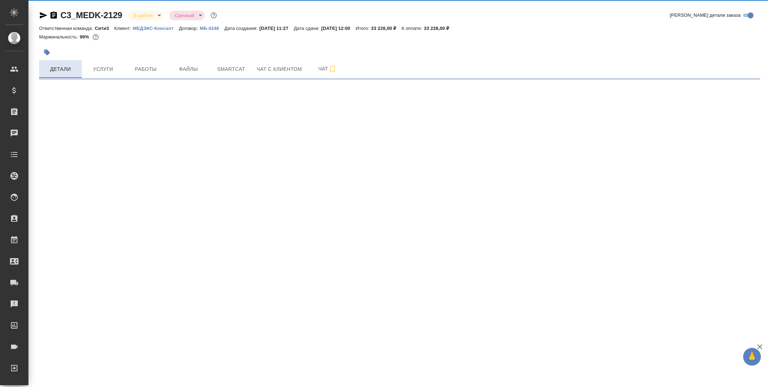
select select "RU"
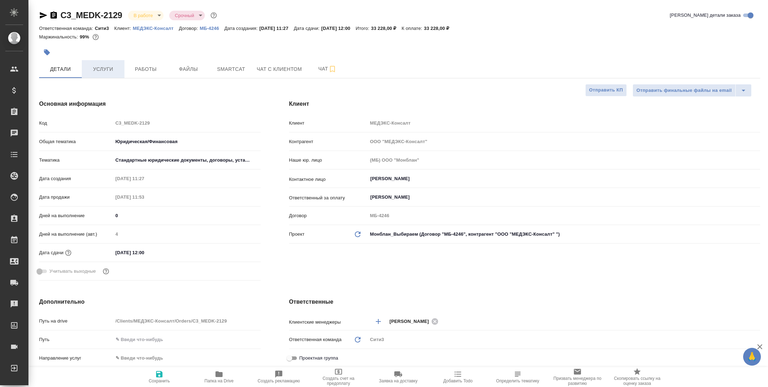
type textarea "x"
click at [139, 70] on span "Работы" at bounding box center [146, 69] width 34 height 9
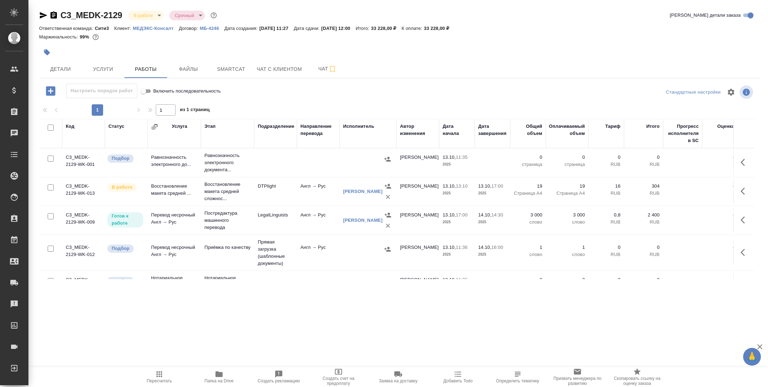
scroll to position [20, 0]
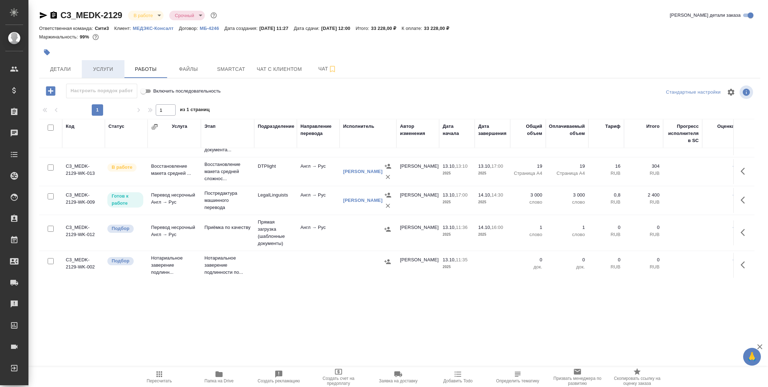
click at [112, 66] on span "Услуги" at bounding box center [103, 69] width 34 height 9
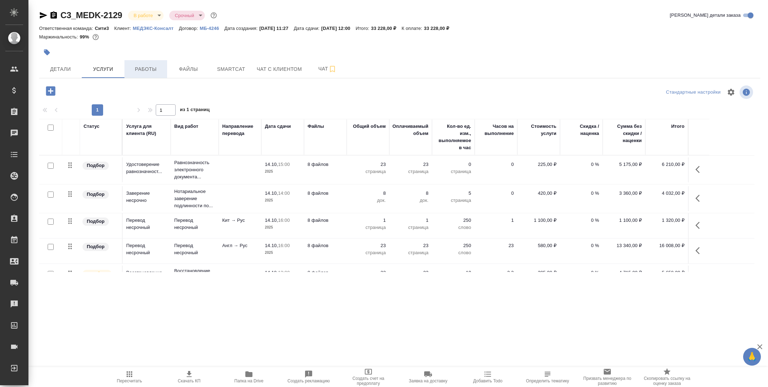
click at [148, 70] on span "Работы" at bounding box center [146, 69] width 34 height 9
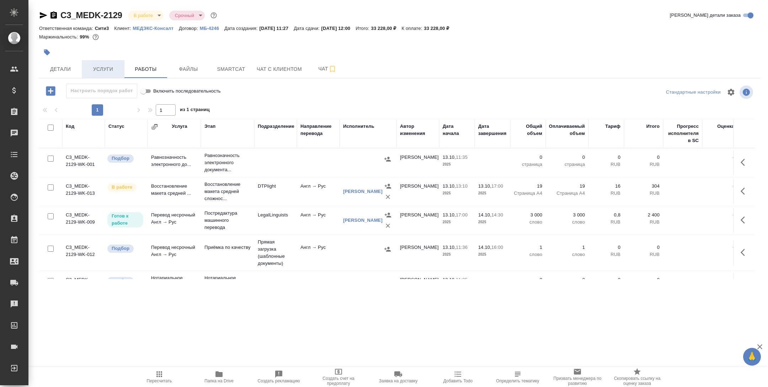
click at [105, 76] on button "Услуги" at bounding box center [103, 69] width 43 height 18
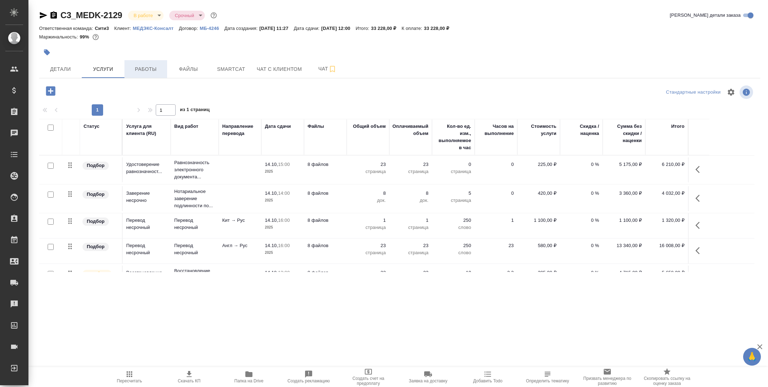
click at [141, 66] on span "Работы" at bounding box center [146, 69] width 34 height 9
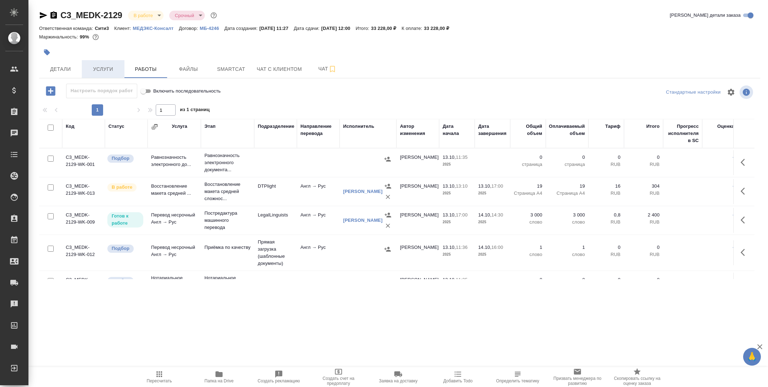
click at [103, 68] on span "Услуги" at bounding box center [103, 69] width 34 height 9
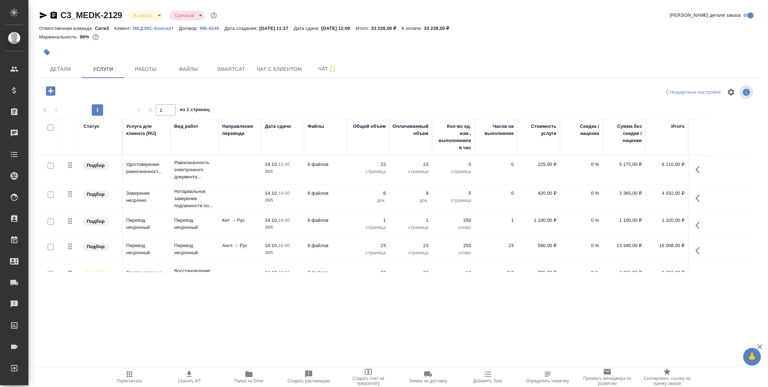
scroll to position [20, 0]
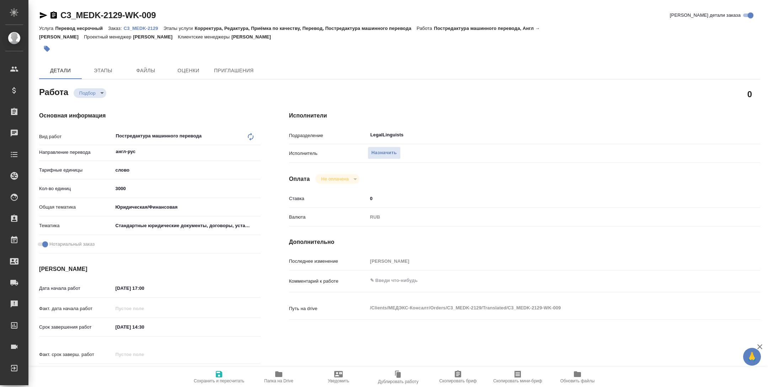
type textarea "x"
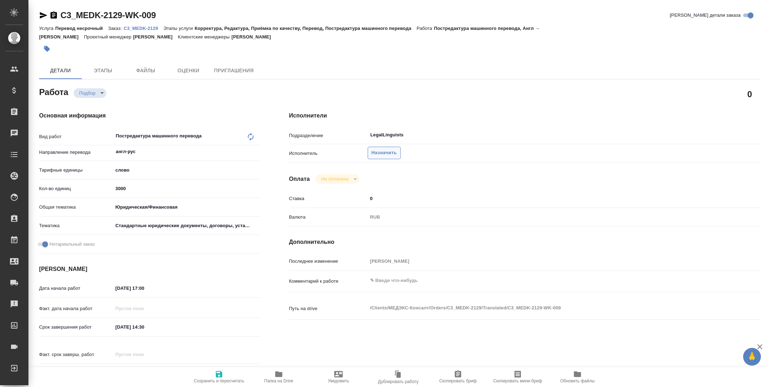
type textarea "x"
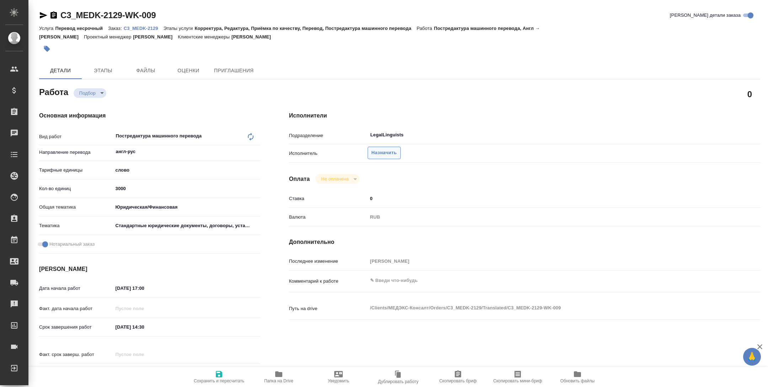
click at [381, 149] on span "Назначить" at bounding box center [384, 153] width 25 height 8
type textarea "x"
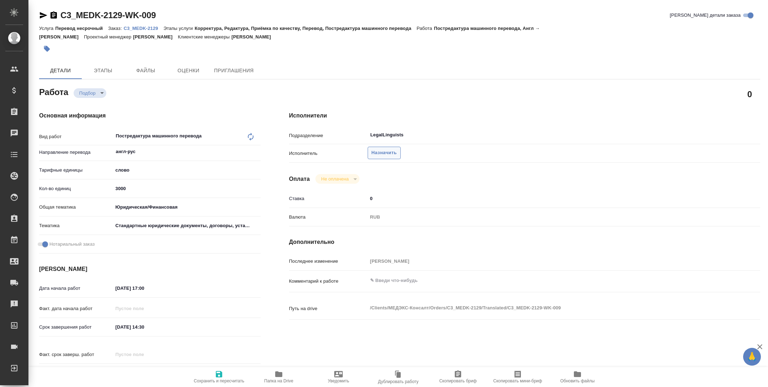
type textarea "x"
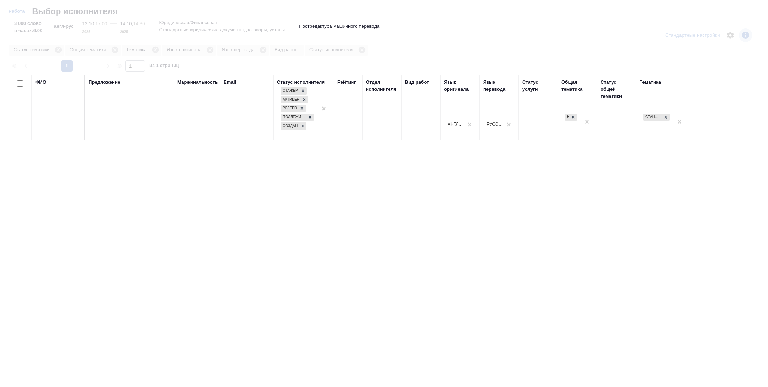
type textarea "x"
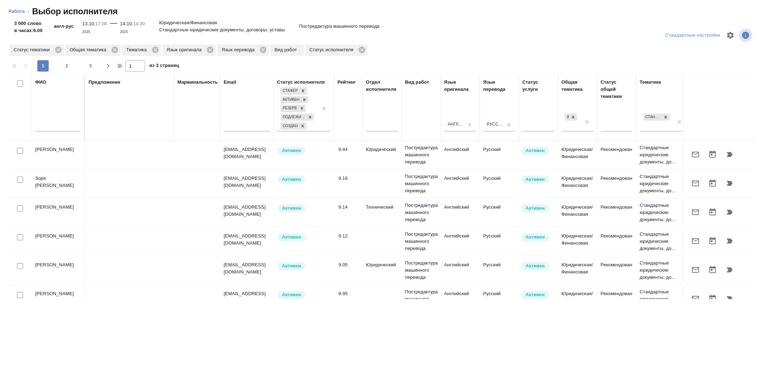
type textarea "x"
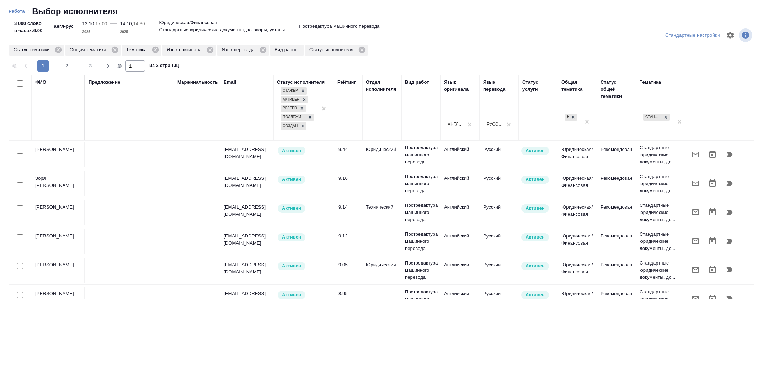
scroll to position [0, 287]
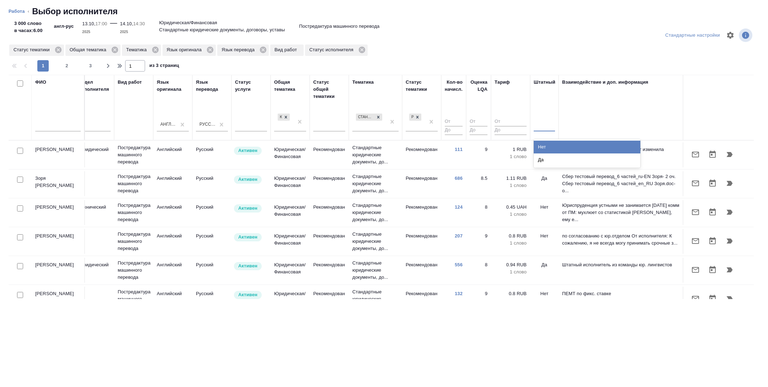
click at [540, 129] on div at bounding box center [544, 124] width 21 height 10
click at [549, 142] on div "Нет" at bounding box center [587, 147] width 107 height 13
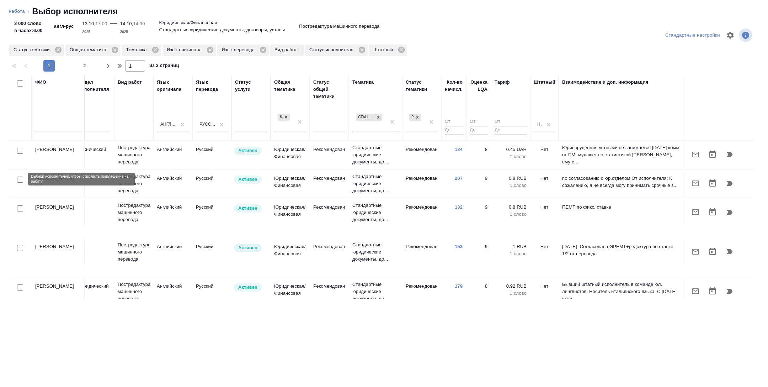
click at [20, 180] on input "checkbox" at bounding box center [20, 179] width 6 height 6
checkbox input "true"
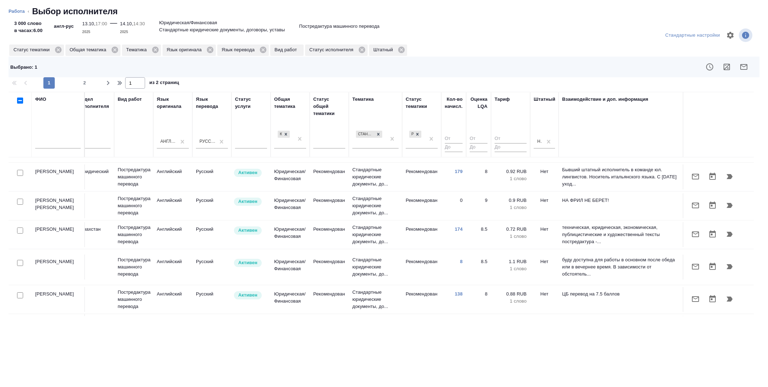
scroll to position [135, 287]
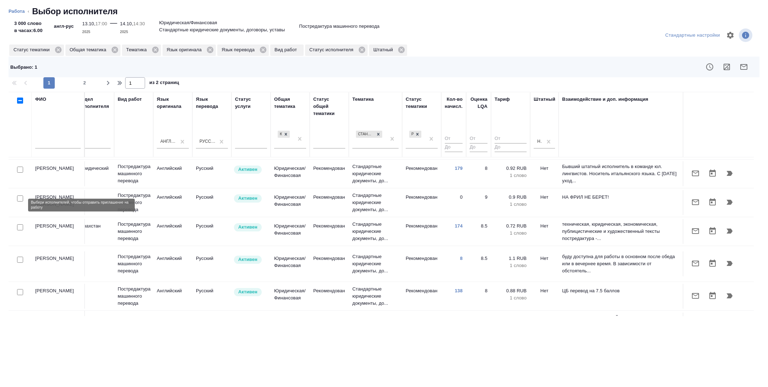
click at [20, 224] on input "checkbox" at bounding box center [20, 227] width 6 height 6
checkbox input "true"
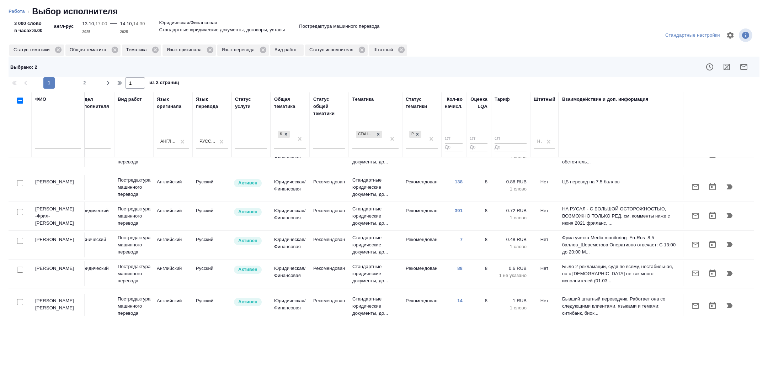
scroll to position [242, 287]
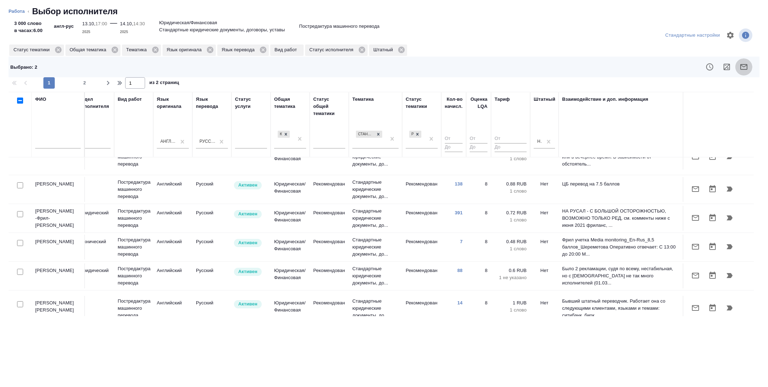
click at [741, 63] on icon "button" at bounding box center [744, 67] width 9 height 9
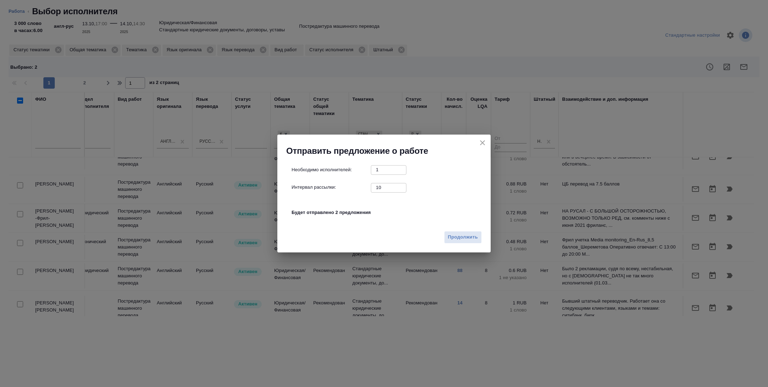
click at [372, 187] on input "10" at bounding box center [389, 187] width 36 height 9
type input "0"
click at [469, 238] on span "Продолжить" at bounding box center [463, 237] width 30 height 8
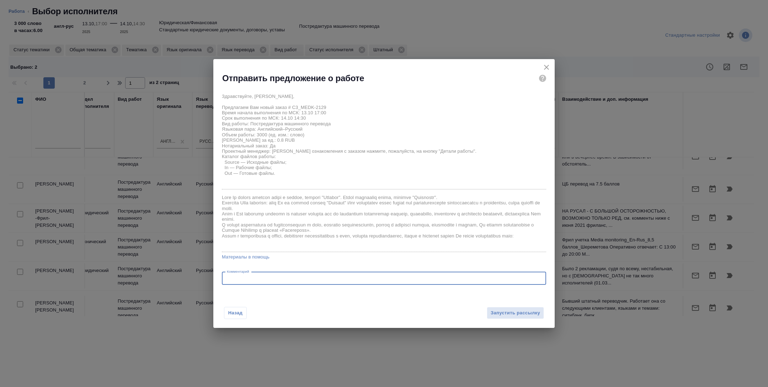
click at [354, 281] on textarea at bounding box center [384, 277] width 314 height 5
type textarea "Готовность разверстки ожидаем в течение часа."
click at [515, 303] on div "Назад Запустить рассылку" at bounding box center [383, 308] width 341 height 39
click at [522, 313] on span "Запустить рассылку" at bounding box center [515, 313] width 49 height 8
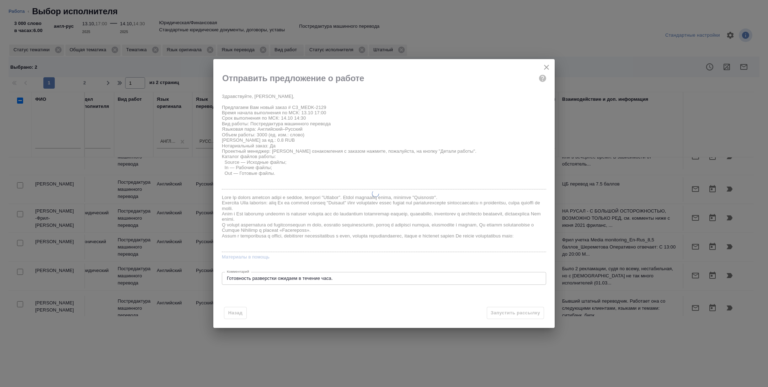
type textarea "x"
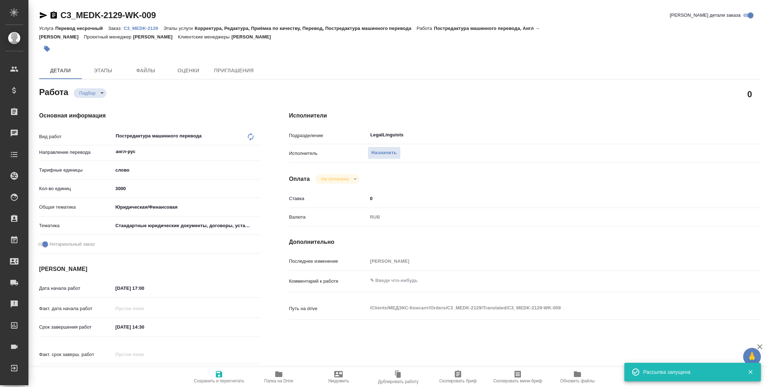
type input "recruiting"
type textarea "Постредактура машинного перевода"
type textarea "x"
type input "англ-рус"
type input "5a8b1489cc6b4906c91bfd90"
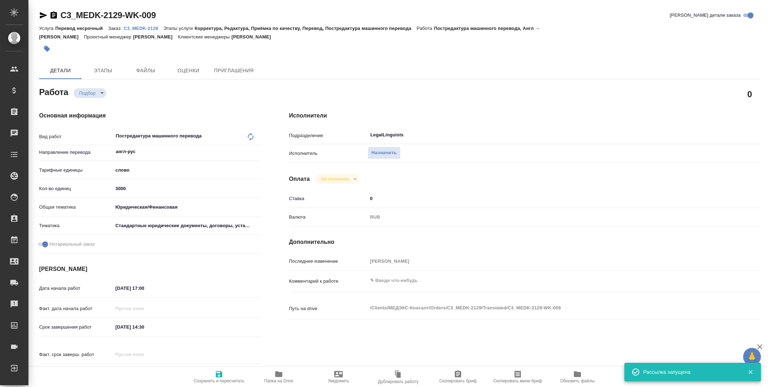
type input "3000"
type input "yr-fn"
type input "5f647205b73bc97568ca66bf"
checkbox input "true"
type input "13.10.2025 17:00"
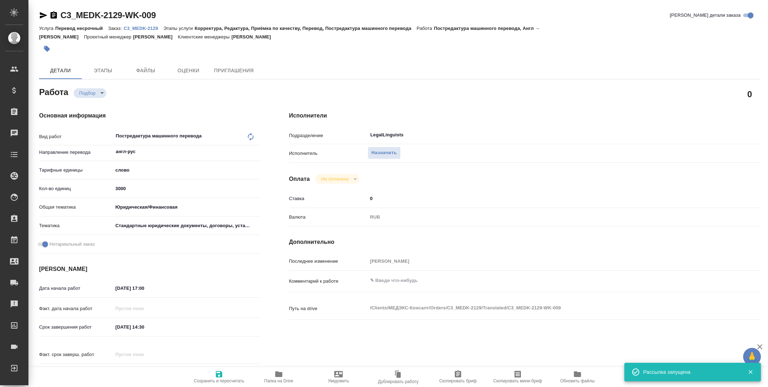
type input "14.10.2025 14:30"
type input "14.10.2025 16:00"
type input "LegalLinguists"
type input "notPayed"
type input "0"
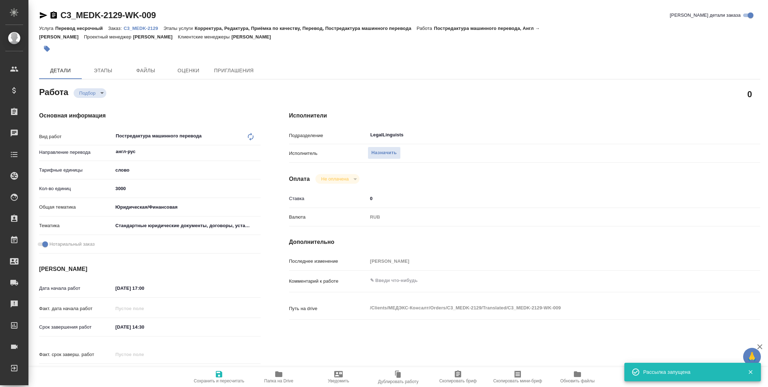
type input "RUB"
type input "Тарабановская Анастасия"
type textarea "x"
type textarea "/Clients/МЕДЭКС-Консалт/Orders/C3_MEDK-2129/Translated/C3_MEDK-2129-WK-009"
type textarea "x"
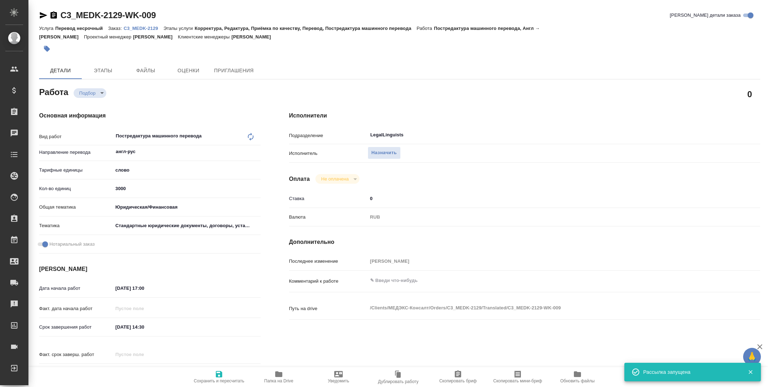
type input "C3_MEDK-2129"
type input "Перевод несрочный"
type input "Корректура, Редактура, Приёмка по качеству, Перевод, Постредактура машинного пе…"
type input "Галишева Мария"
type input "Арсеньева Вера"
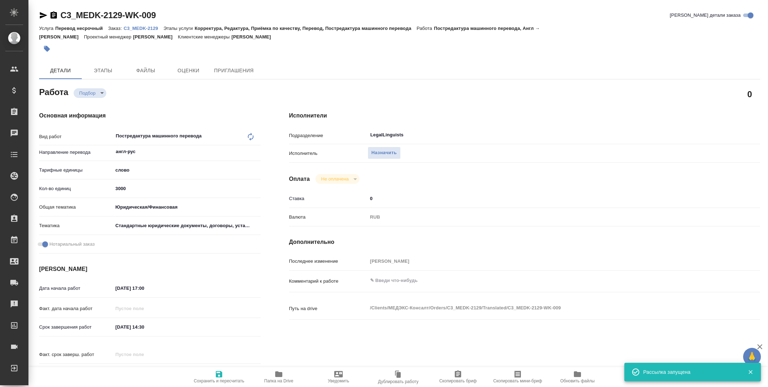
type input "/Clients/МЕДЭКС-Консалт/Orders/C3_MEDK-2129"
type textarea "x"
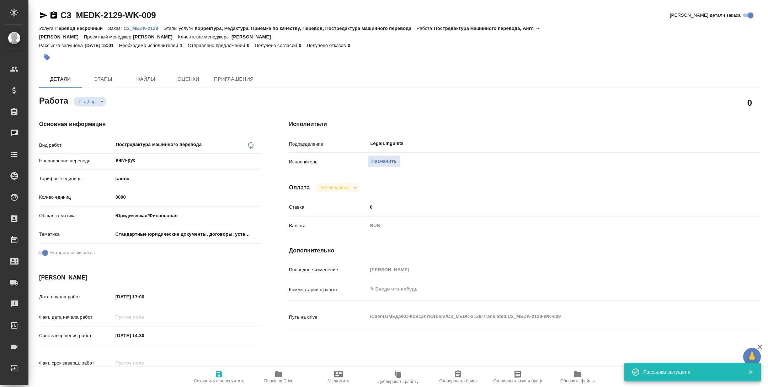
type textarea "x"
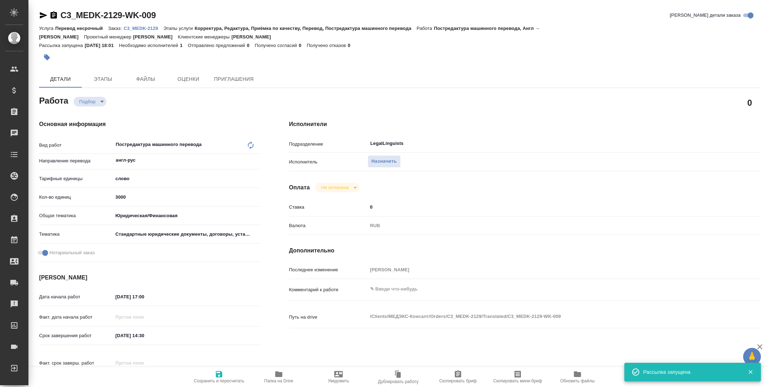
type textarea "x"
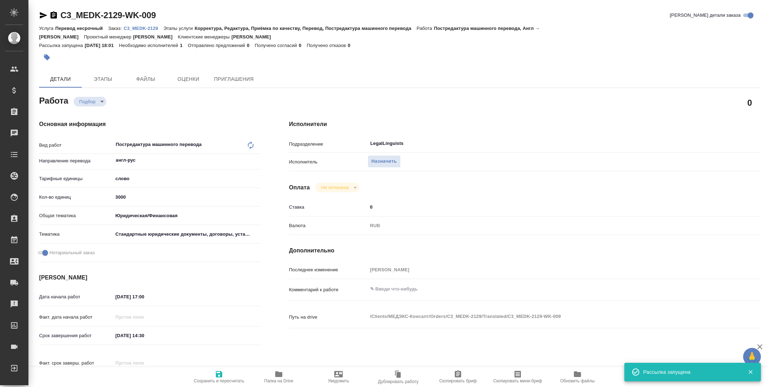
type textarea "x"
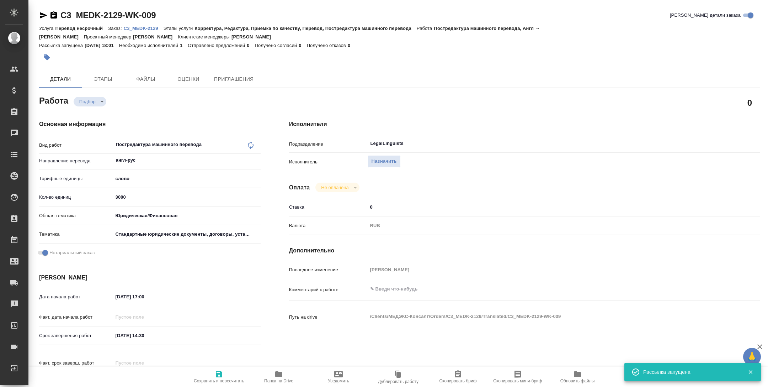
type textarea "x"
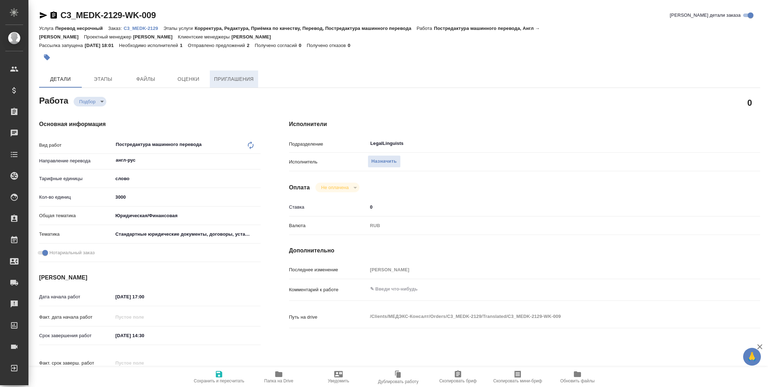
type textarea "x"
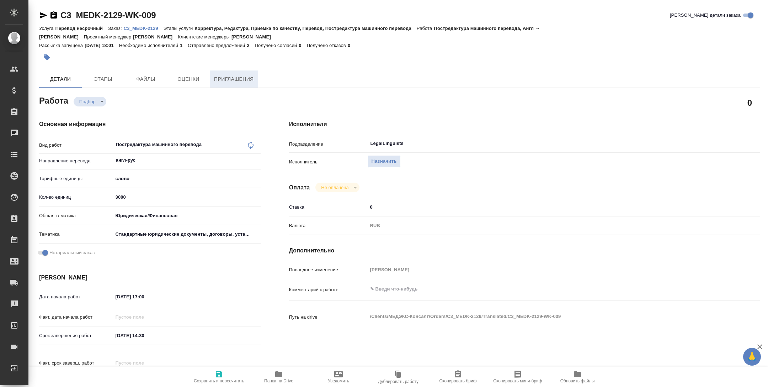
type textarea "x"
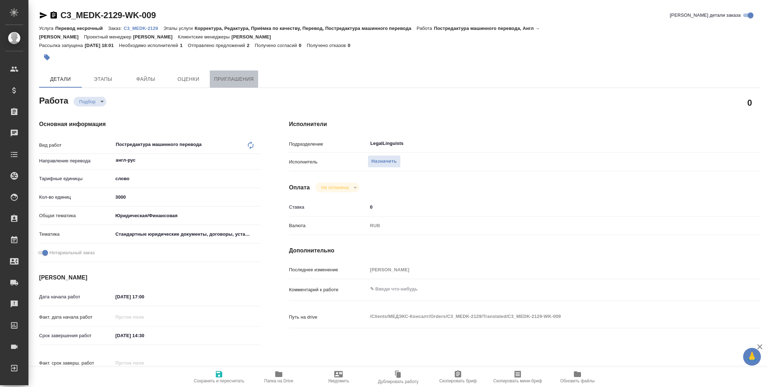
click at [253, 80] on span "Приглашения" at bounding box center [234, 79] width 40 height 9
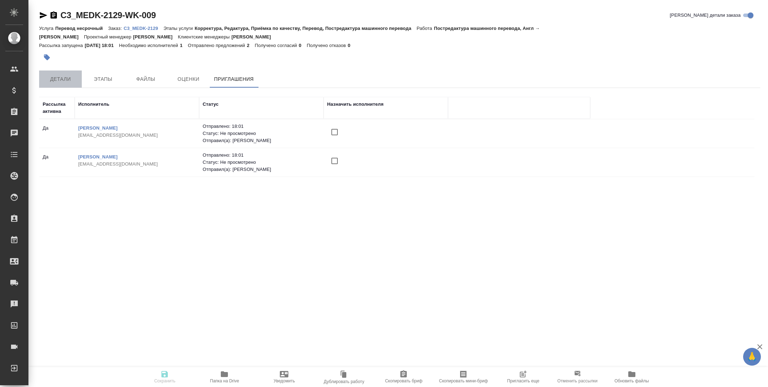
click at [62, 78] on span "Детали" at bounding box center [60, 79] width 34 height 9
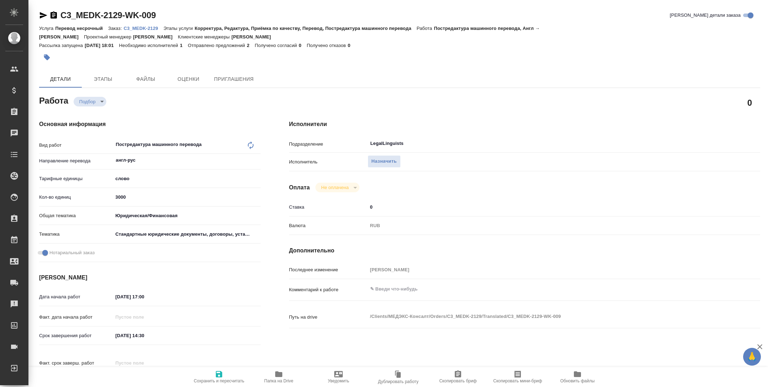
type textarea "x"
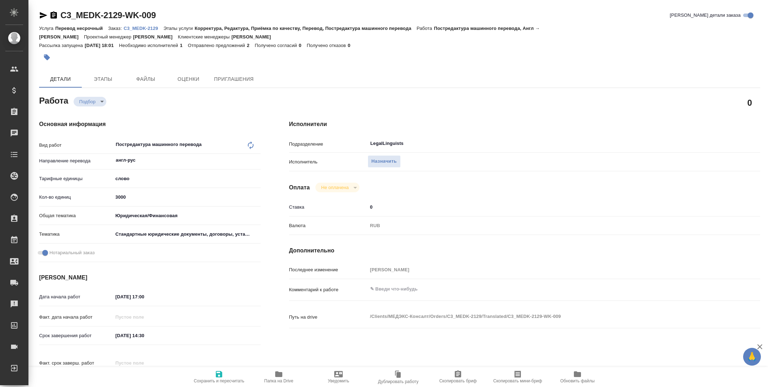
type textarea "x"
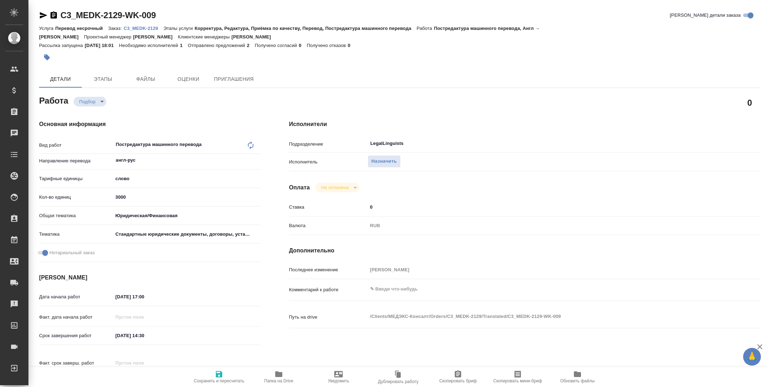
type textarea "x"
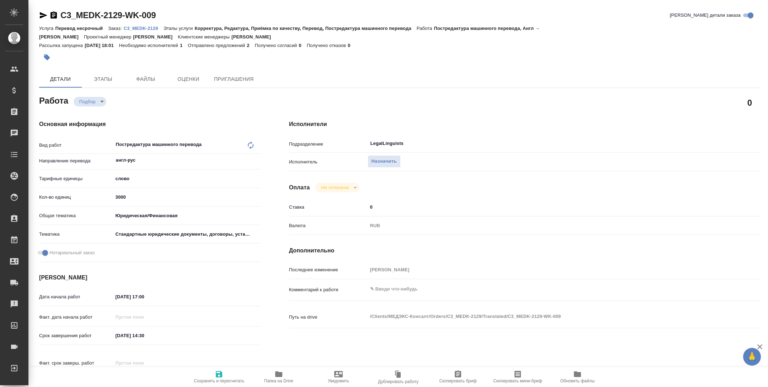
type textarea "x"
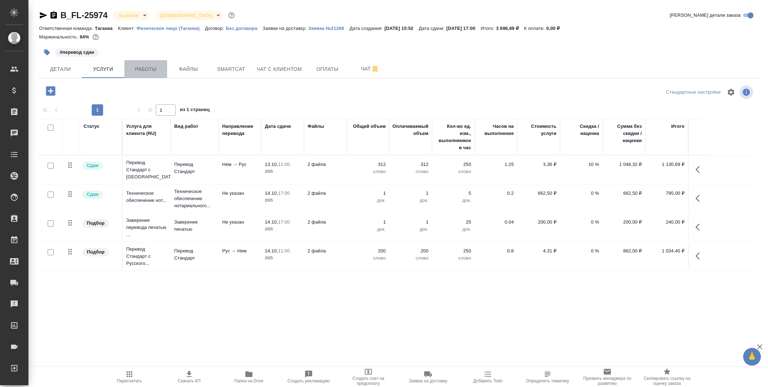
click at [141, 71] on span "Работы" at bounding box center [146, 69] width 34 height 9
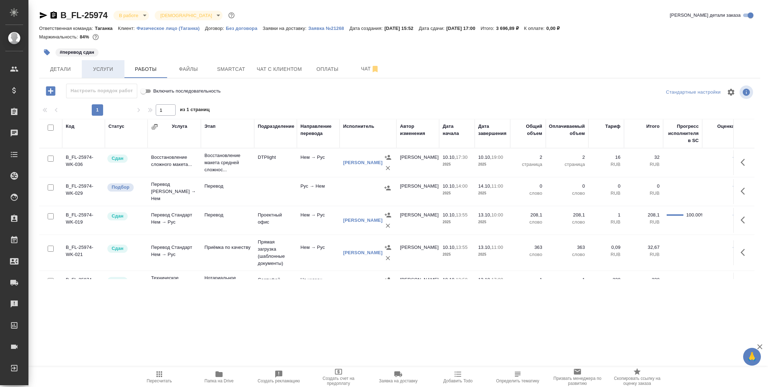
click at [110, 70] on span "Услуги" at bounding box center [103, 69] width 34 height 9
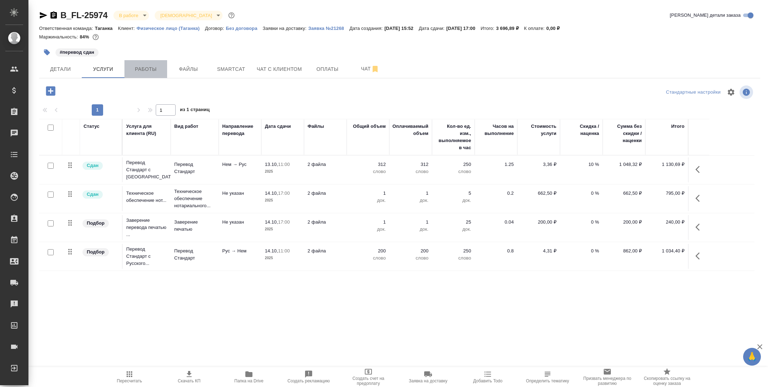
click at [136, 70] on span "Работы" at bounding box center [146, 69] width 34 height 9
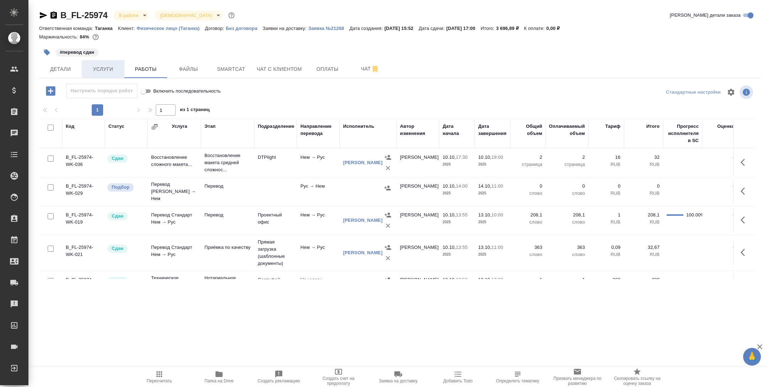
click at [104, 72] on span "Услуги" at bounding box center [103, 69] width 34 height 9
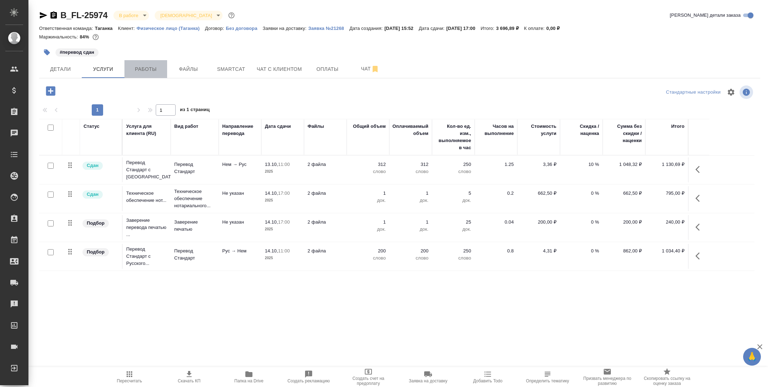
click at [141, 68] on span "Работы" at bounding box center [146, 69] width 34 height 9
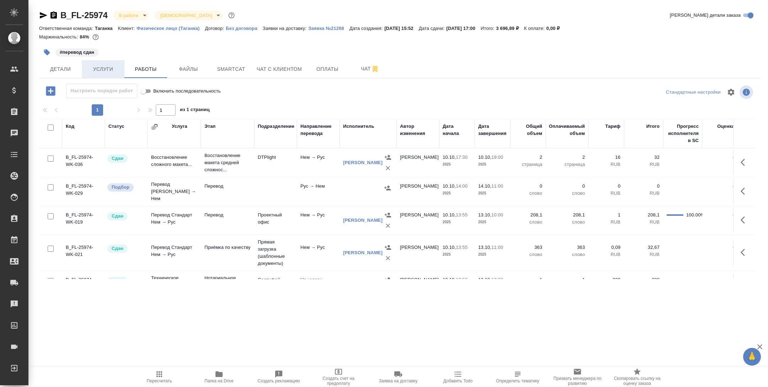
click at [110, 75] on button "Услуги" at bounding box center [103, 69] width 43 height 18
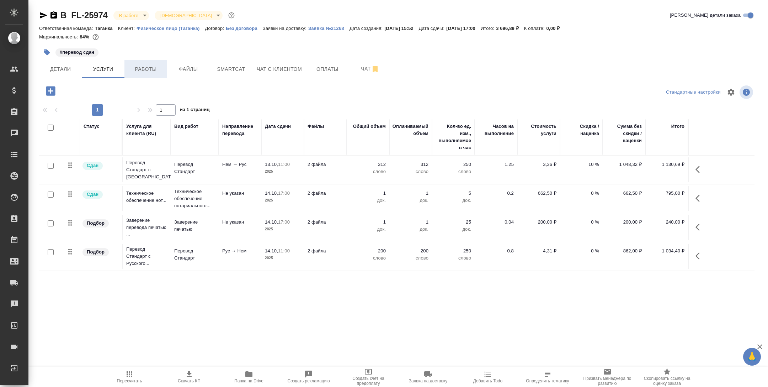
click at [156, 65] on span "Работы" at bounding box center [146, 69] width 34 height 9
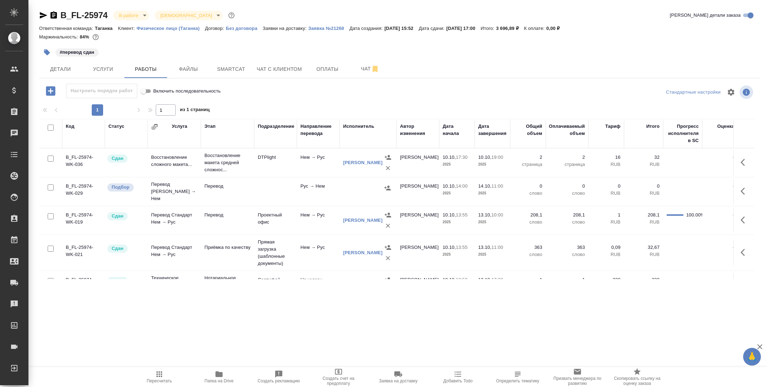
click at [111, 55] on div "#перевод сдан" at bounding box center [279, 52] width 481 height 16
click at [110, 65] on span "Услуги" at bounding box center [103, 69] width 34 height 9
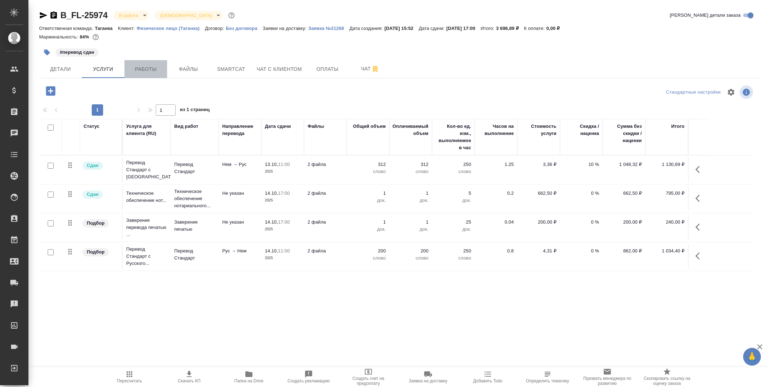
click at [155, 65] on span "Работы" at bounding box center [146, 69] width 34 height 9
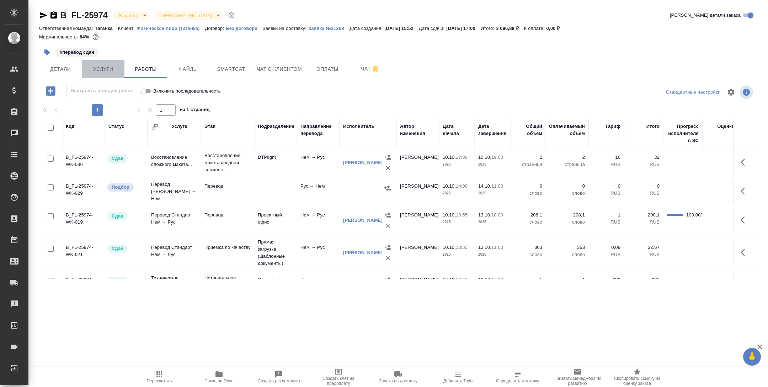
click at [109, 72] on span "Услуги" at bounding box center [103, 69] width 34 height 9
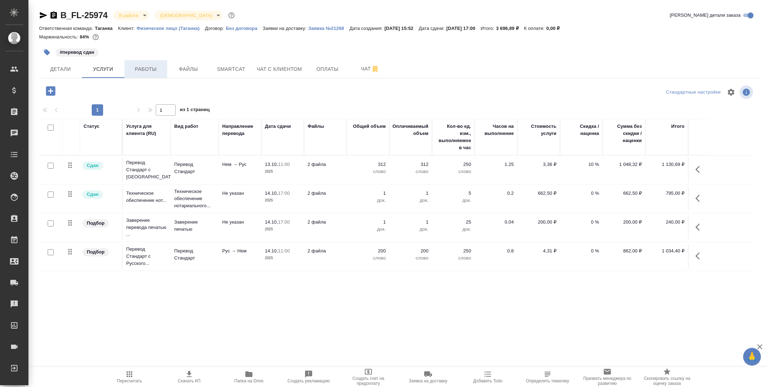
click at [136, 66] on span "Работы" at bounding box center [146, 69] width 34 height 9
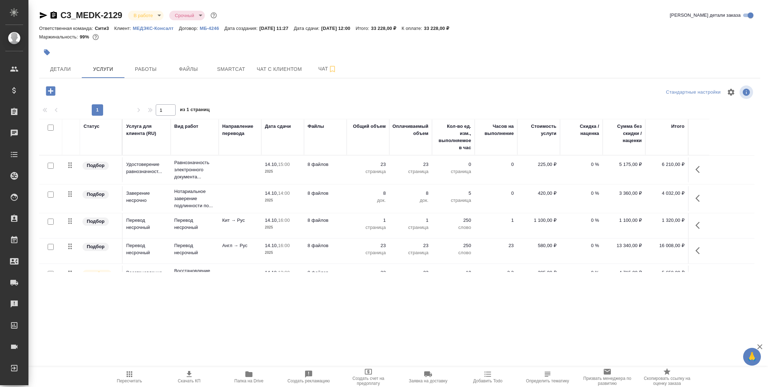
scroll to position [20, 0]
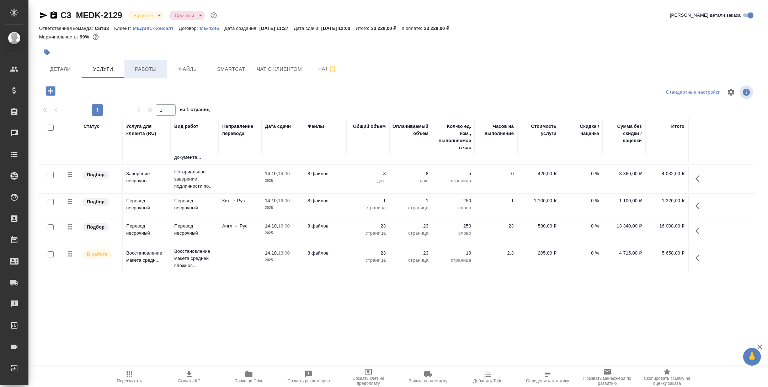
click at [141, 67] on span "Работы" at bounding box center [146, 69] width 34 height 9
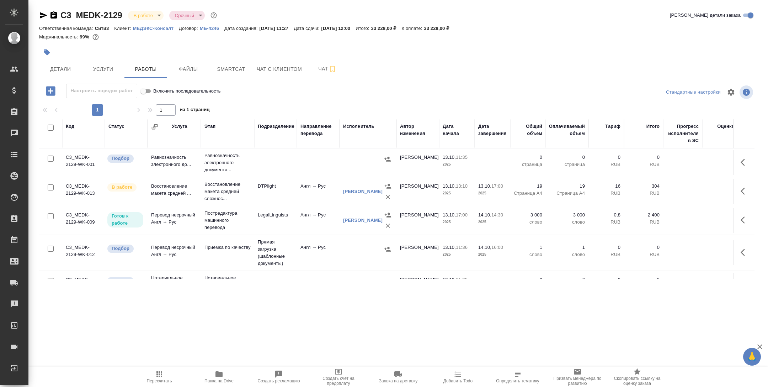
click at [340, 59] on div at bounding box center [279, 52] width 481 height 16
click at [64, 67] on span "Детали" at bounding box center [60, 69] width 34 height 9
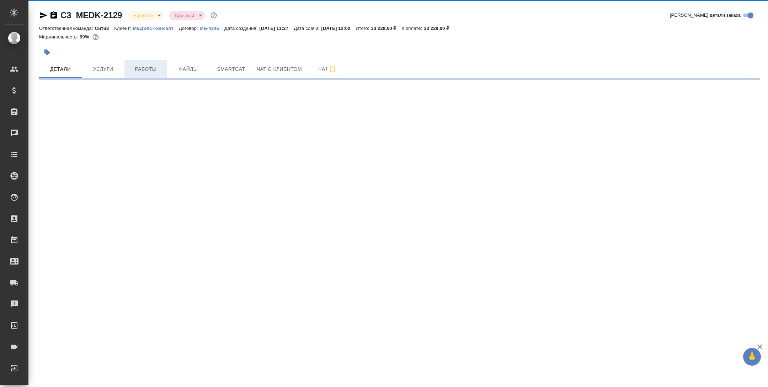
select select "RU"
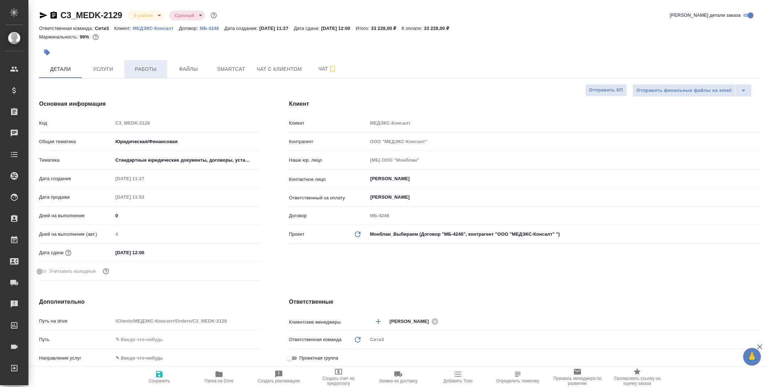
type textarea "x"
click at [154, 66] on span "Работы" at bounding box center [146, 69] width 34 height 9
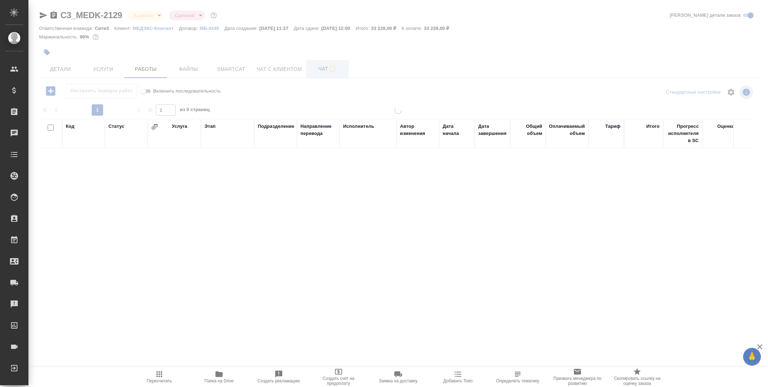
click at [324, 69] on span "Чат" at bounding box center [328, 68] width 34 height 9
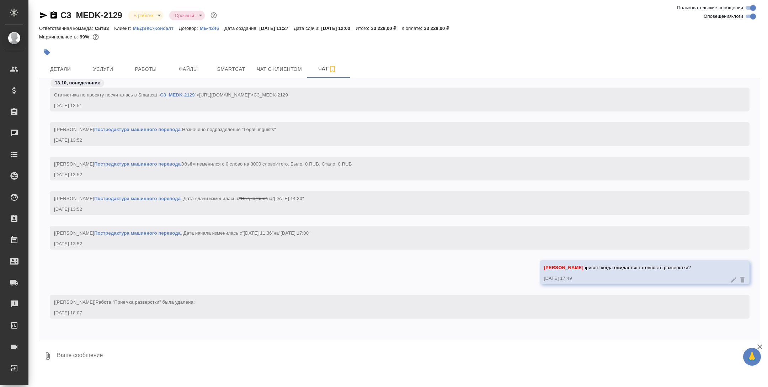
scroll to position [2514, 0]
click at [149, 74] on button "Работы" at bounding box center [146, 69] width 43 height 18
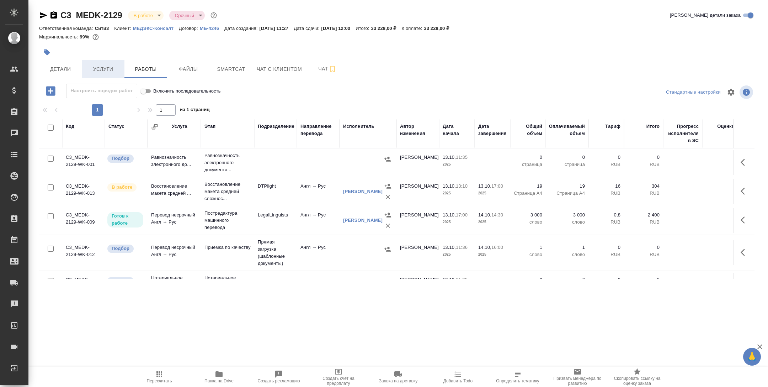
click at [112, 74] on button "Услуги" at bounding box center [103, 69] width 43 height 18
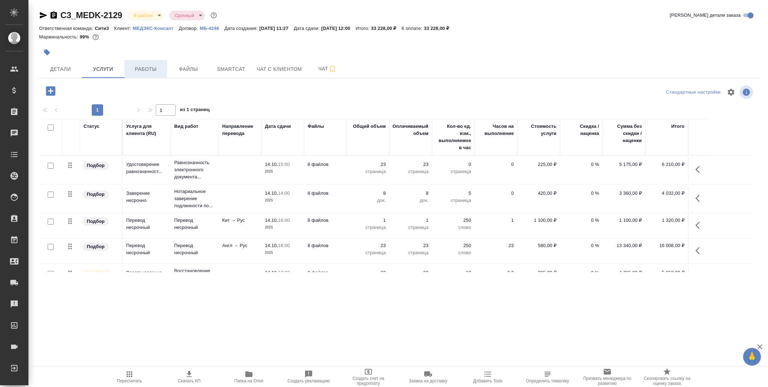
click at [140, 73] on span "Работы" at bounding box center [146, 69] width 34 height 9
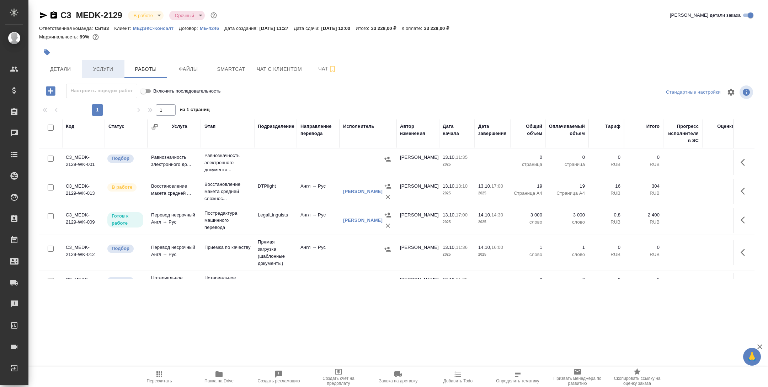
click at [108, 72] on span "Услуги" at bounding box center [103, 69] width 34 height 9
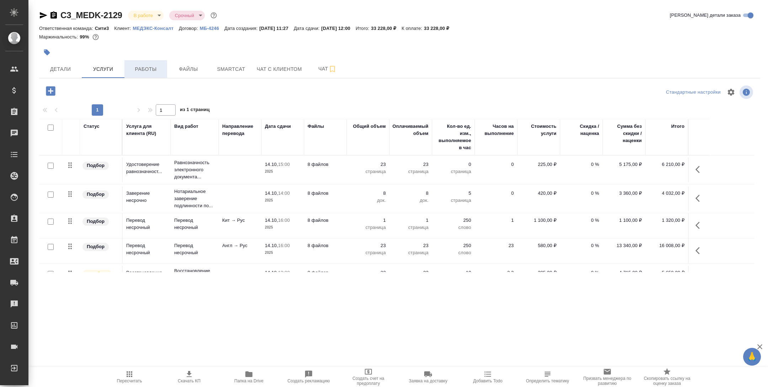
click at [152, 63] on button "Работы" at bounding box center [146, 69] width 43 height 18
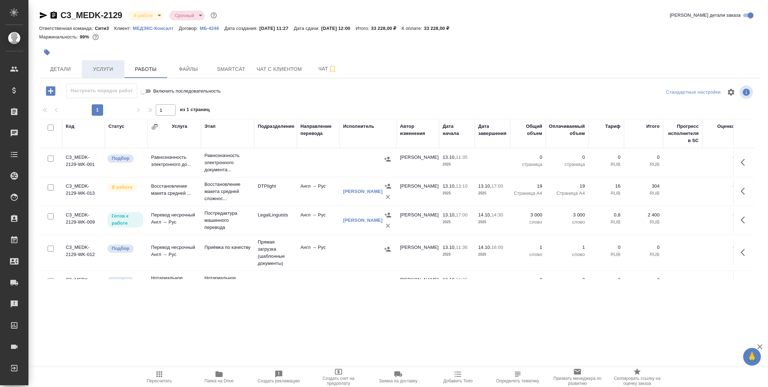
click at [112, 65] on span "Услуги" at bounding box center [103, 69] width 34 height 9
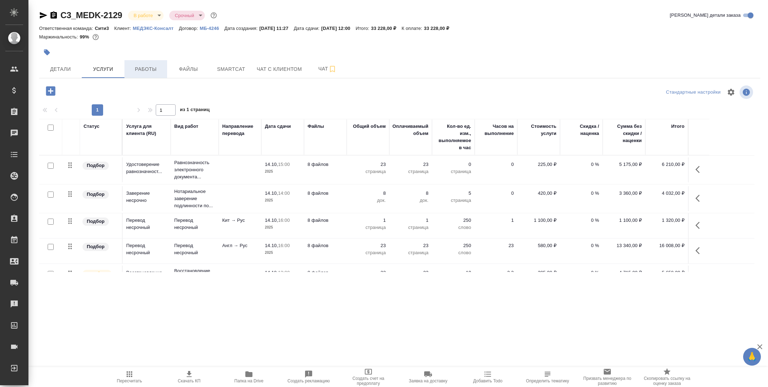
click at [145, 65] on span "Работы" at bounding box center [146, 69] width 34 height 9
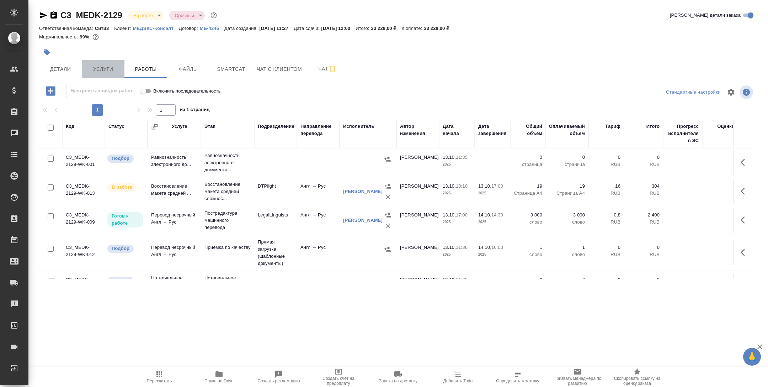
click at [111, 72] on span "Услуги" at bounding box center [103, 69] width 34 height 9
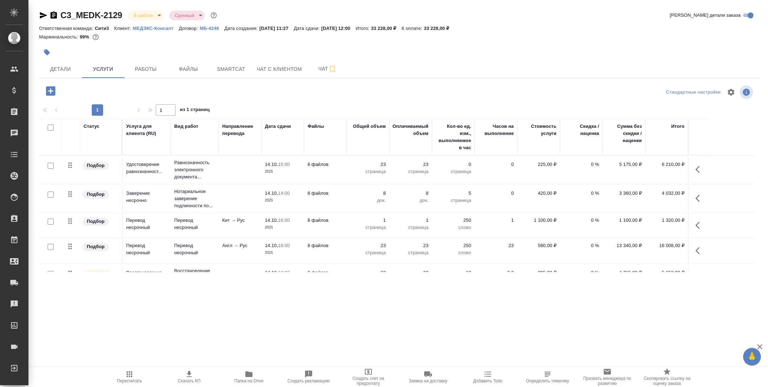
click at [149, 78] on div "C3_MEDK-2129 В работе inProgress Срочный urgent Кратко детали заказа Ответствен…" at bounding box center [399, 145] width 729 height 290
click at [148, 67] on span "Работы" at bounding box center [146, 69] width 34 height 9
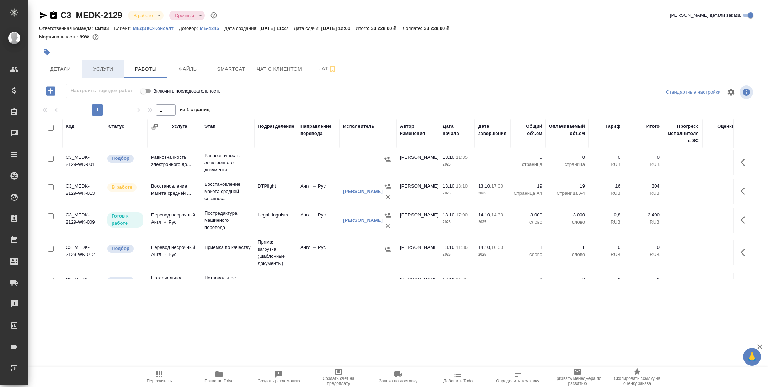
click at [105, 76] on button "Услуги" at bounding box center [103, 69] width 43 height 18
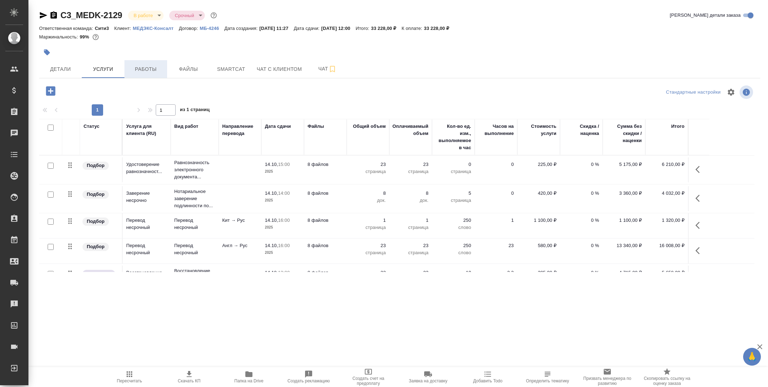
click at [136, 62] on button "Работы" at bounding box center [146, 69] width 43 height 18
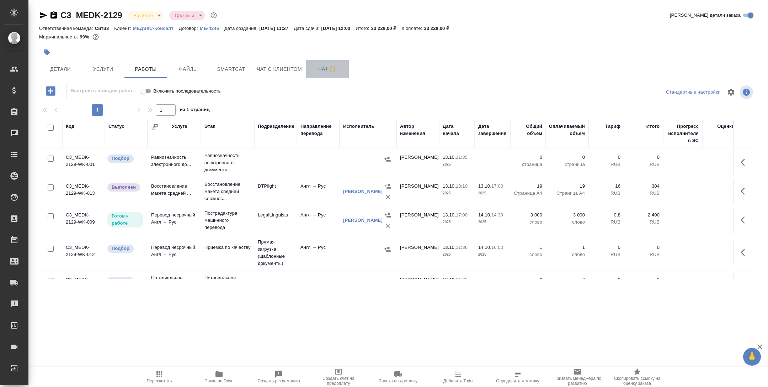
click at [312, 74] on button "Чат" at bounding box center [327, 69] width 43 height 18
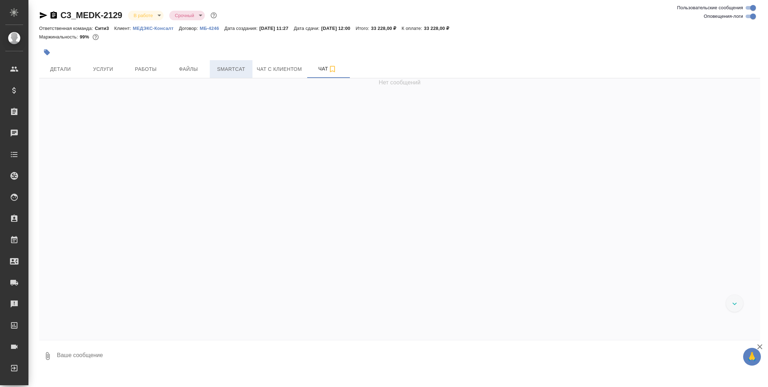
scroll to position [2605, 0]
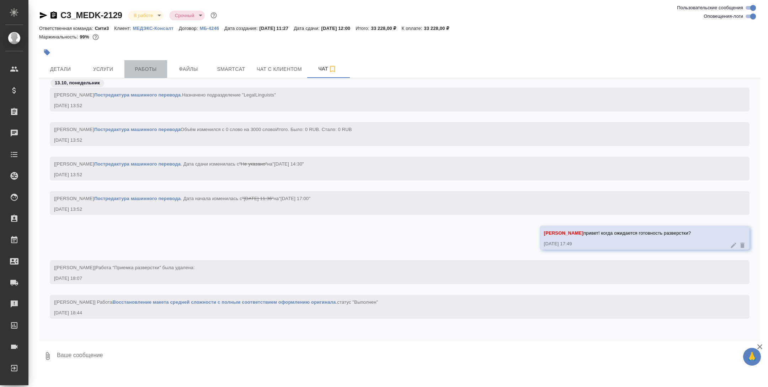
click at [150, 65] on span "Работы" at bounding box center [146, 69] width 34 height 9
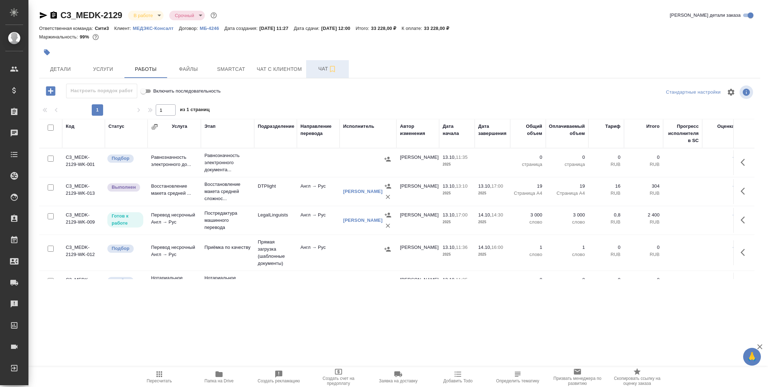
click at [324, 64] on span "Чат" at bounding box center [328, 68] width 34 height 9
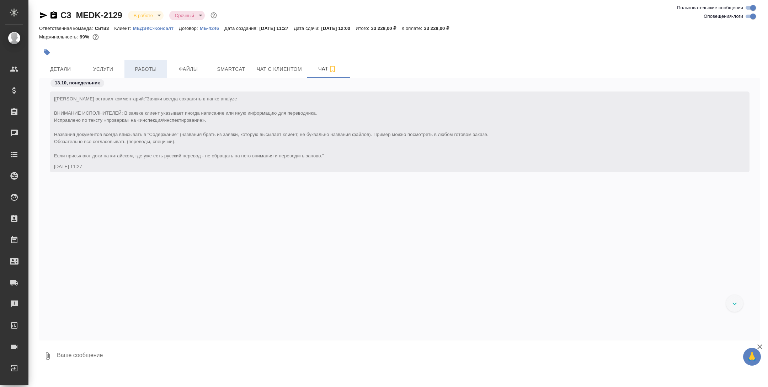
scroll to position [2605, 0]
click at [143, 73] on span "Работы" at bounding box center [146, 69] width 34 height 9
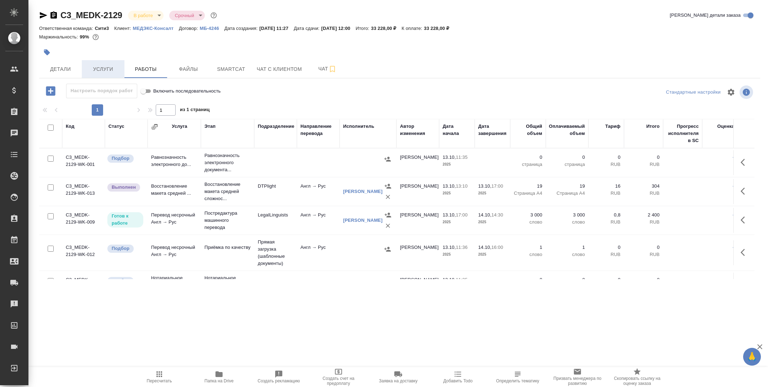
click at [105, 66] on span "Услуги" at bounding box center [103, 69] width 34 height 9
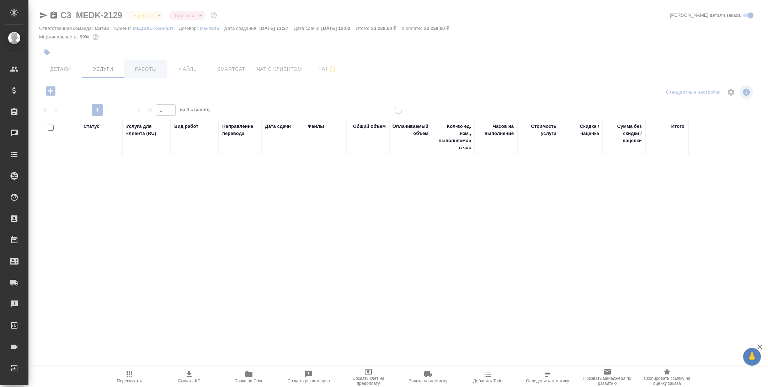
click at [139, 65] on span "Работы" at bounding box center [146, 69] width 34 height 9
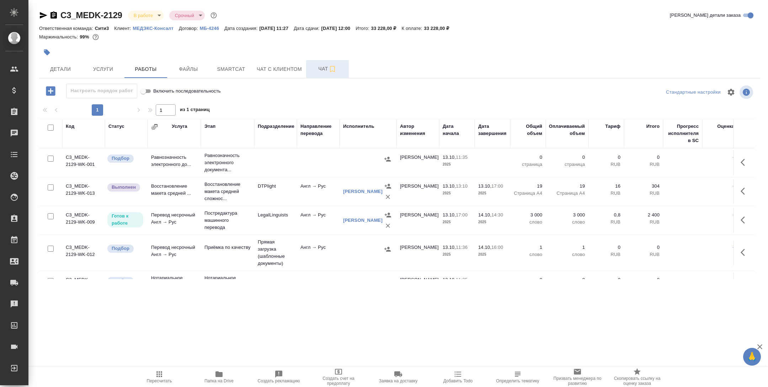
click at [329, 65] on span "Чат" at bounding box center [328, 68] width 34 height 9
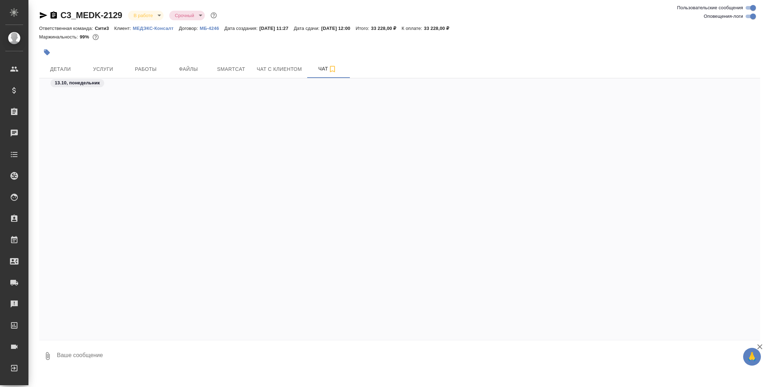
scroll to position [2605, 0]
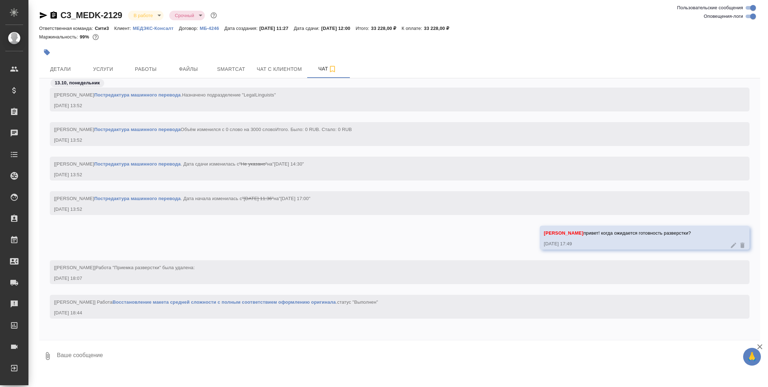
click at [150, 78] on div "13.10, понедельник" at bounding box center [399, 84] width 721 height 13
click at [147, 69] on span "Работы" at bounding box center [146, 69] width 34 height 9
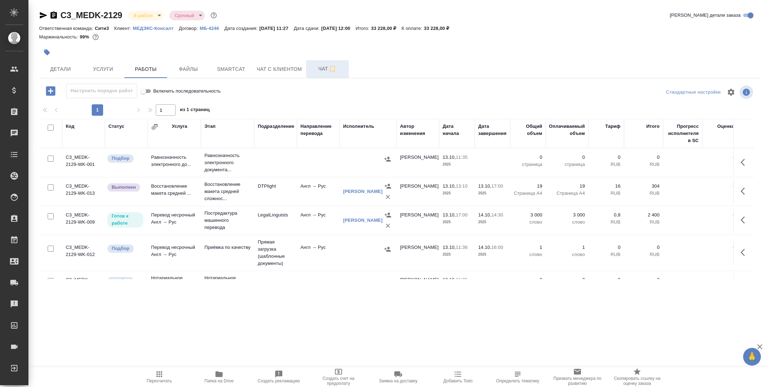
click at [328, 67] on span "Чат" at bounding box center [328, 68] width 34 height 9
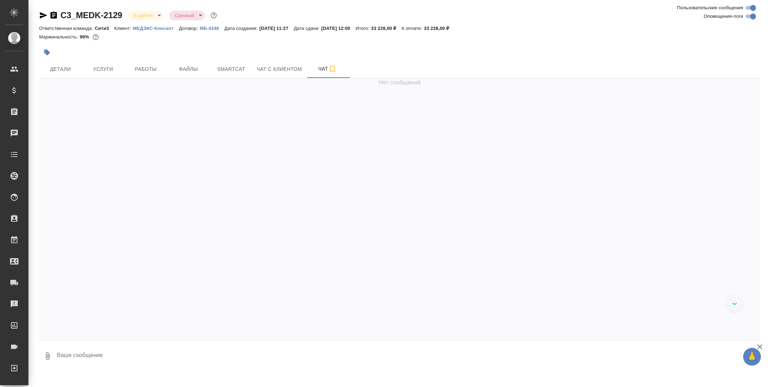
scroll to position [2605, 0]
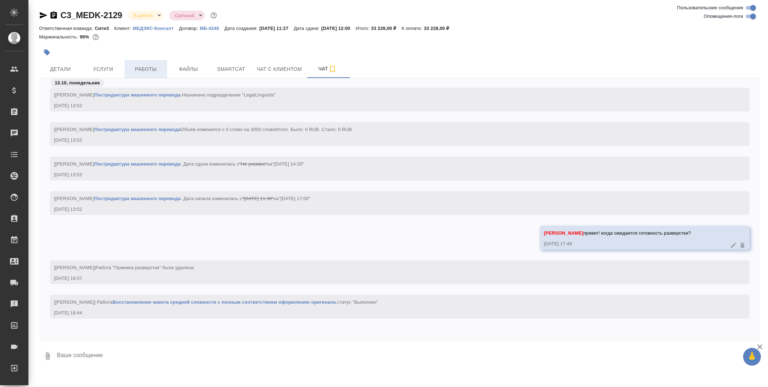
click at [156, 67] on span "Работы" at bounding box center [146, 69] width 34 height 9
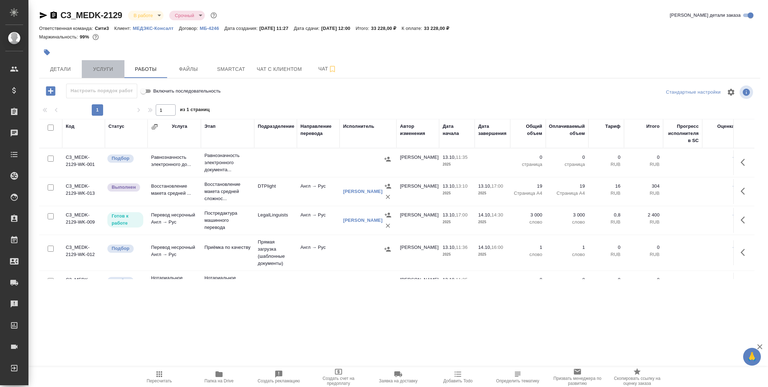
click at [106, 69] on span "Услуги" at bounding box center [103, 69] width 34 height 9
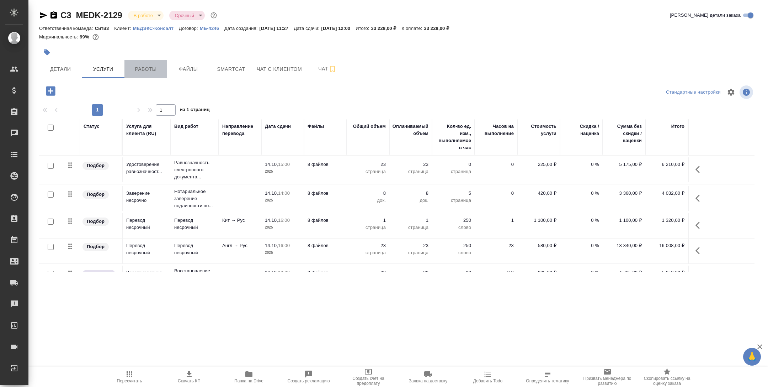
click at [141, 66] on span "Работы" at bounding box center [146, 69] width 34 height 9
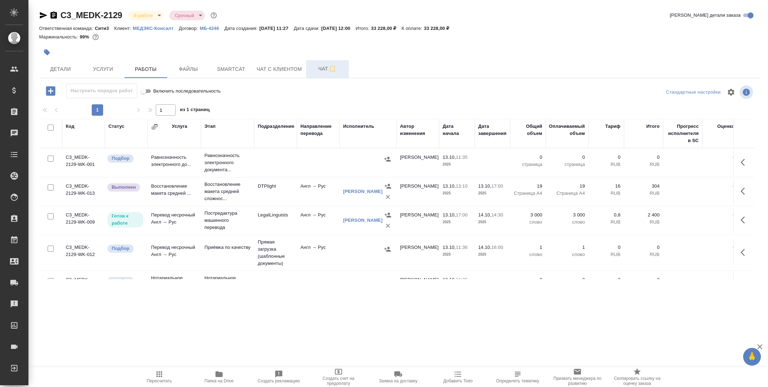
click at [334, 69] on icon "button" at bounding box center [332, 69] width 9 height 9
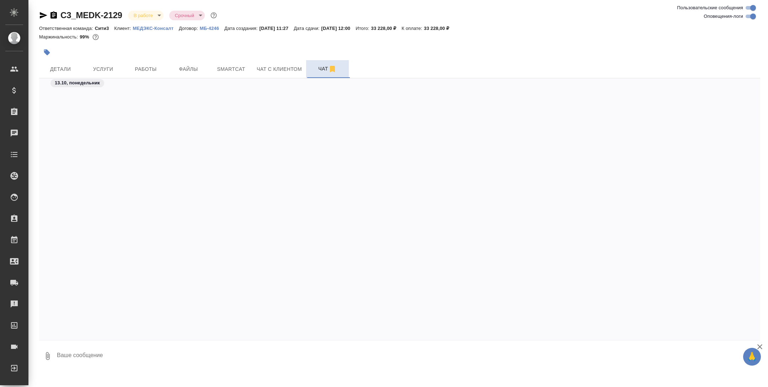
scroll to position [2605, 0]
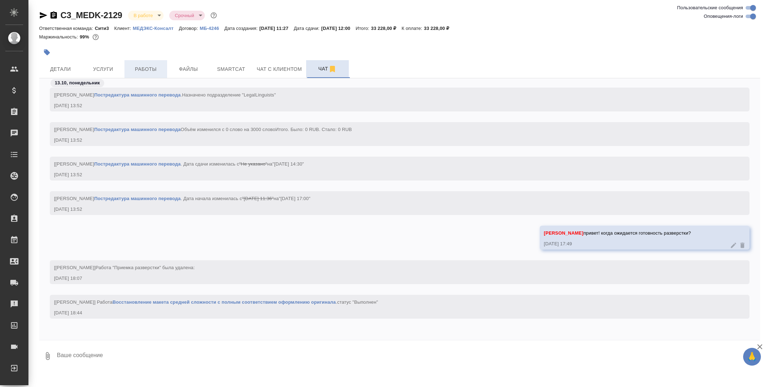
click at [150, 60] on button "Работы" at bounding box center [146, 69] width 43 height 18
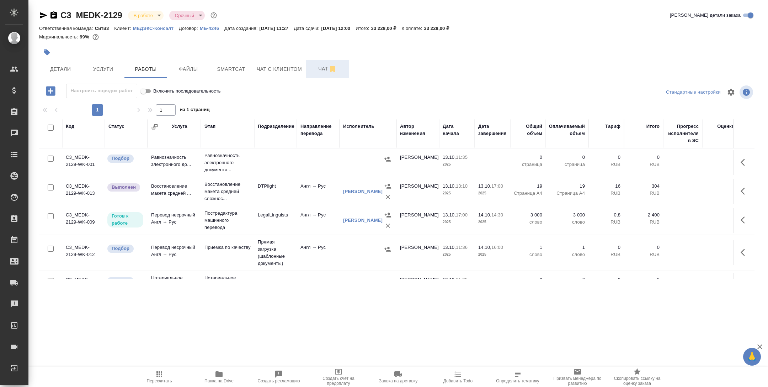
click at [222, 368] on button "Папка на Drive" at bounding box center [219, 377] width 60 height 20
